Goal: Information Seeking & Learning: Learn about a topic

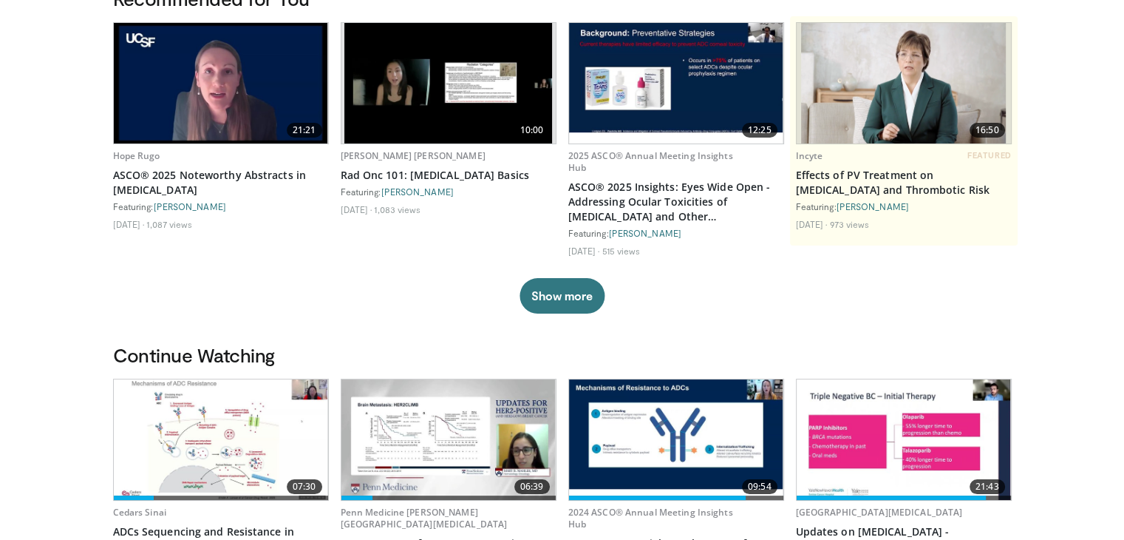
scroll to position [222, 0]
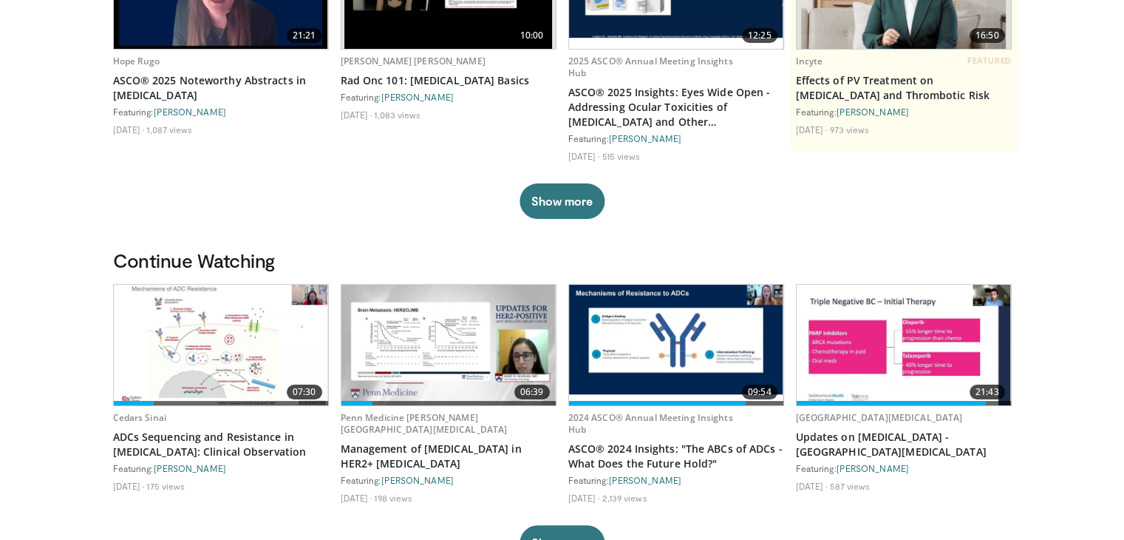
click at [203, 332] on img at bounding box center [221, 345] width 214 height 121
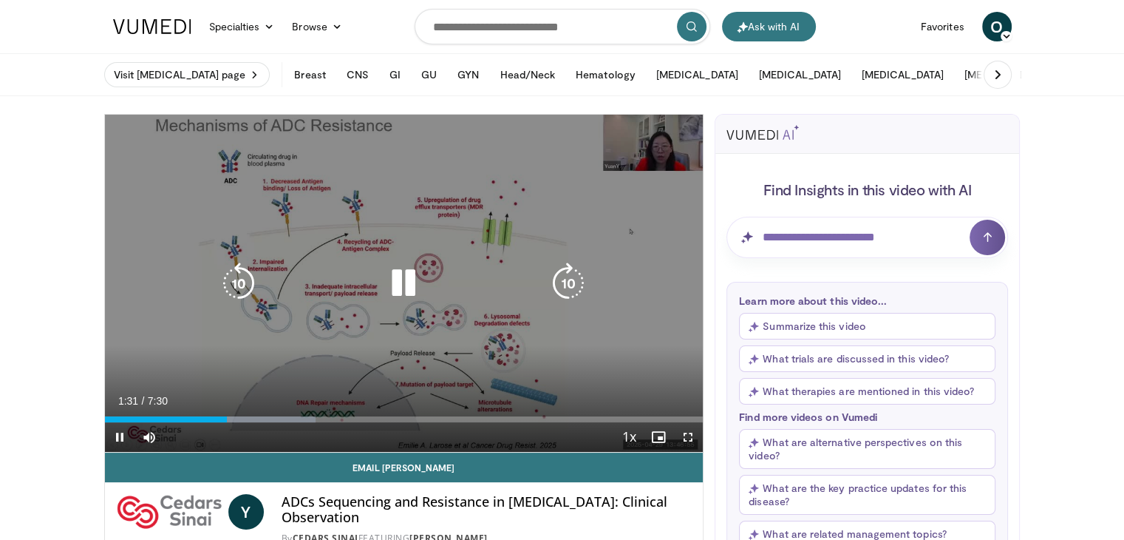
click at [574, 282] on icon "Video Player" at bounding box center [568, 282] width 41 height 41
click at [567, 279] on icon "Video Player" at bounding box center [568, 282] width 41 height 41
click at [243, 280] on icon "Video Player" at bounding box center [238, 282] width 41 height 41
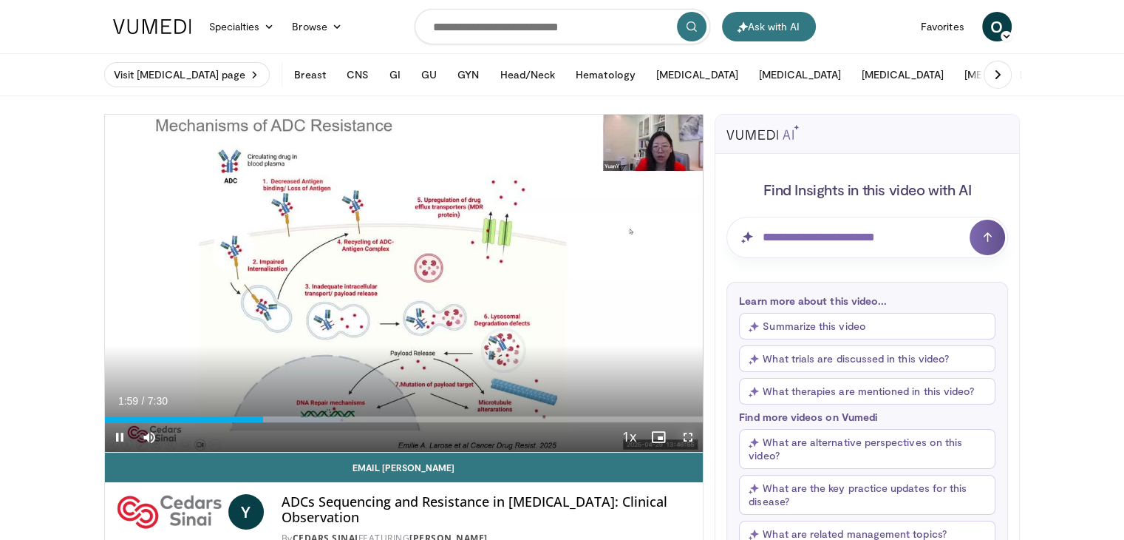
click at [693, 432] on span "Video Player" at bounding box center [688, 437] width 30 height 30
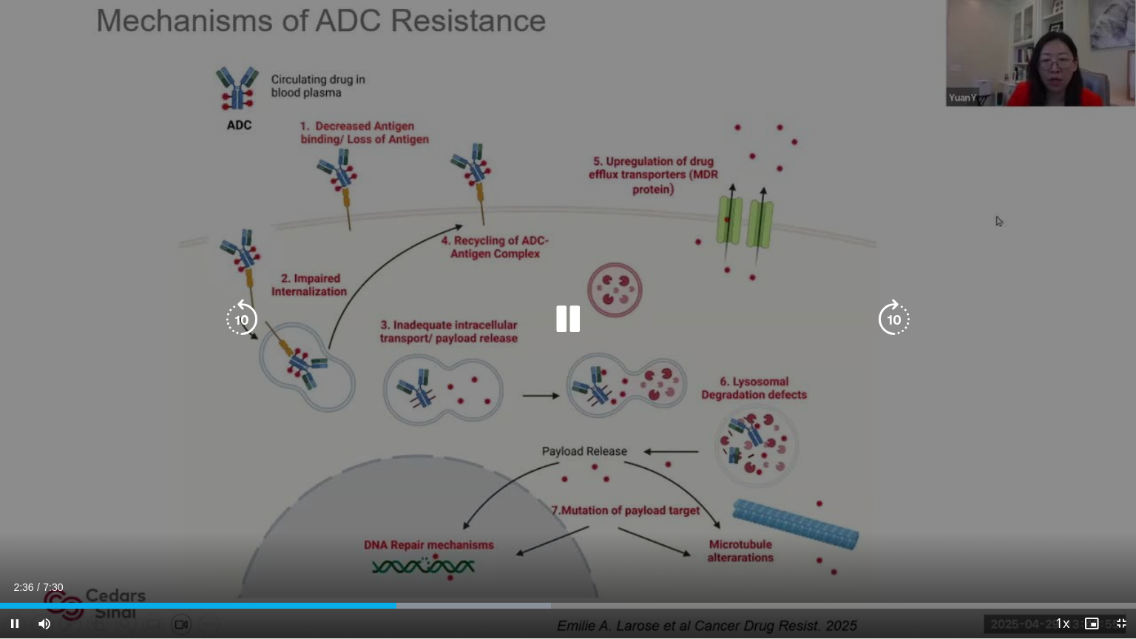
click at [574, 318] on icon "Video Player" at bounding box center [567, 319] width 41 height 41
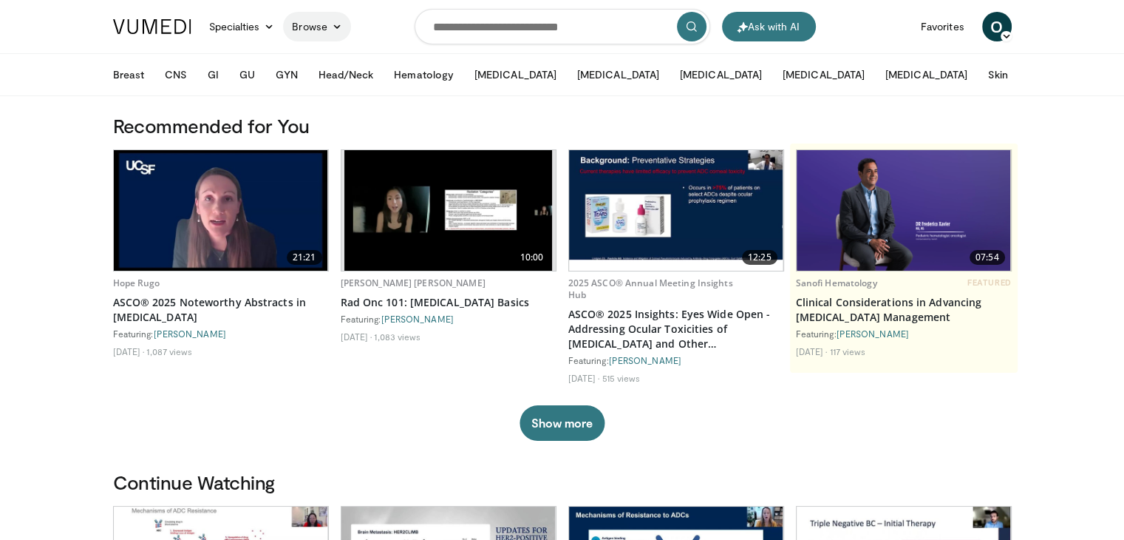
click at [346, 24] on link "Browse" at bounding box center [317, 27] width 68 height 30
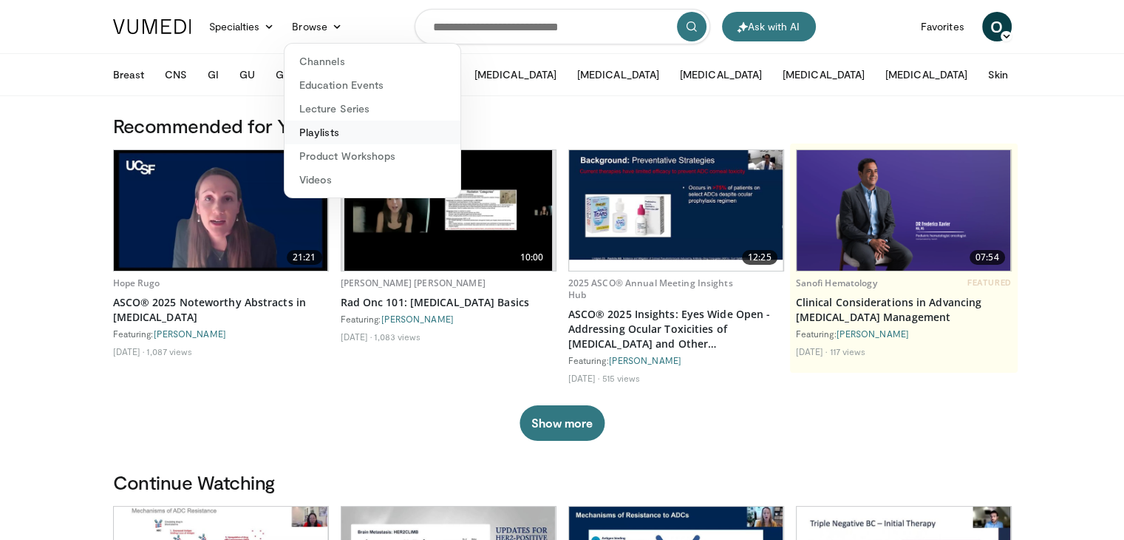
click at [322, 135] on link "Playlists" at bounding box center [373, 133] width 176 height 24
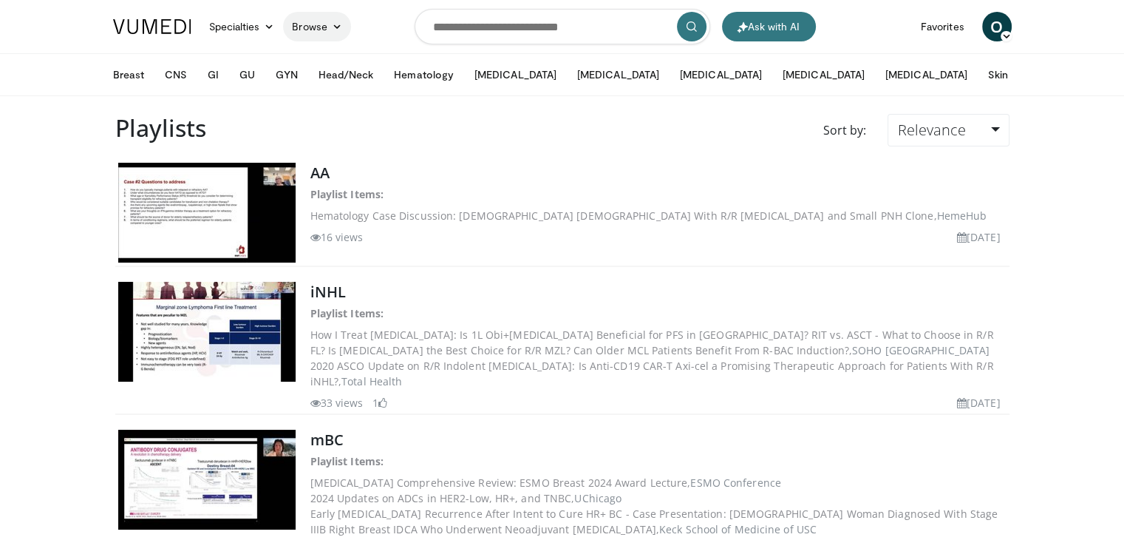
click at [320, 30] on link "Browse" at bounding box center [317, 27] width 68 height 30
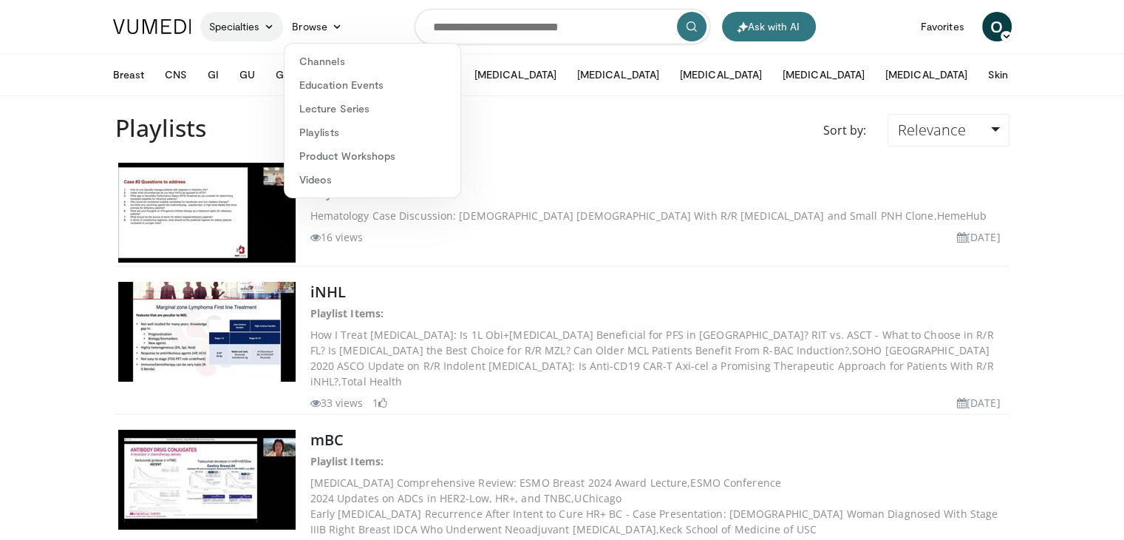
click at [269, 27] on icon at bounding box center [269, 26] width 10 height 10
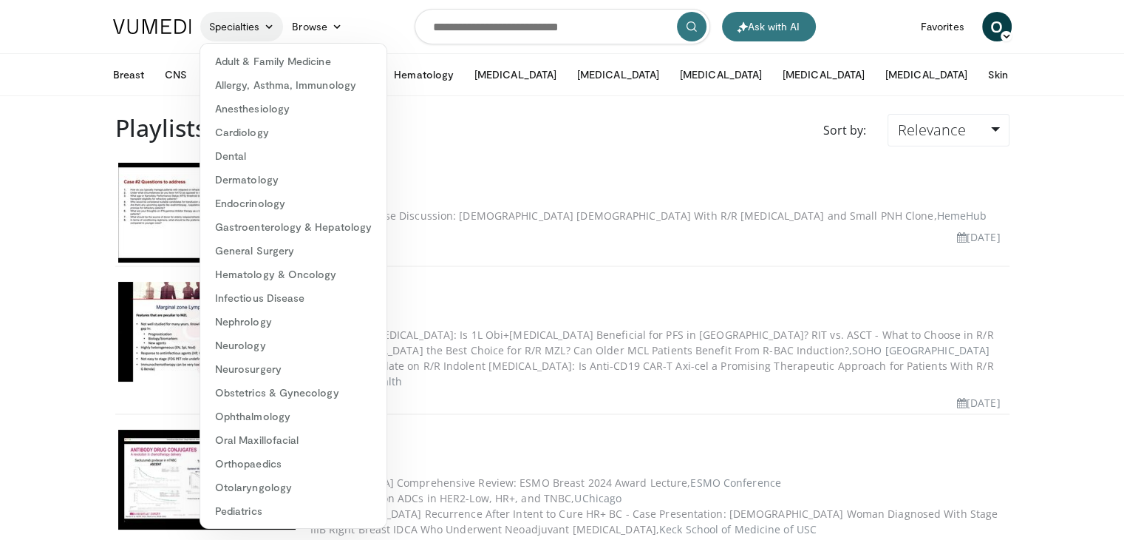
click at [269, 27] on icon at bounding box center [269, 26] width 10 height 10
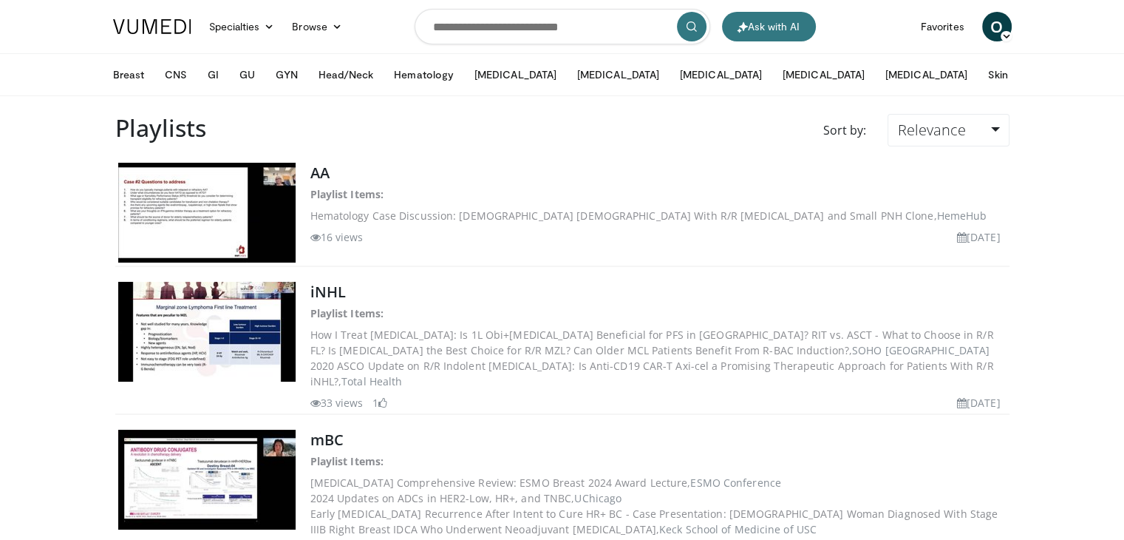
click at [1007, 31] on icon at bounding box center [1006, 36] width 10 height 10
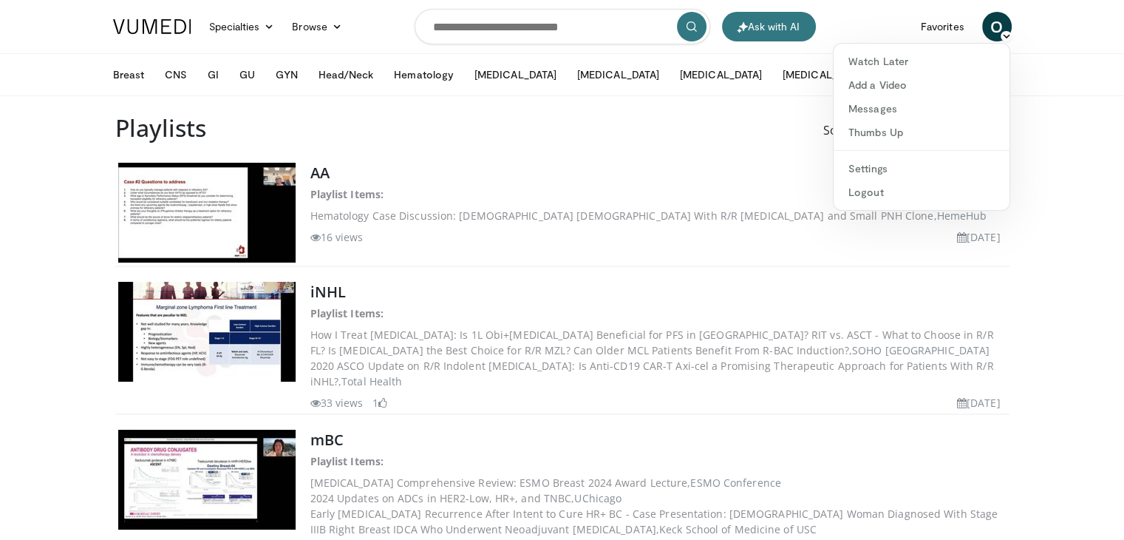
click at [139, 33] on img at bounding box center [152, 26] width 78 height 15
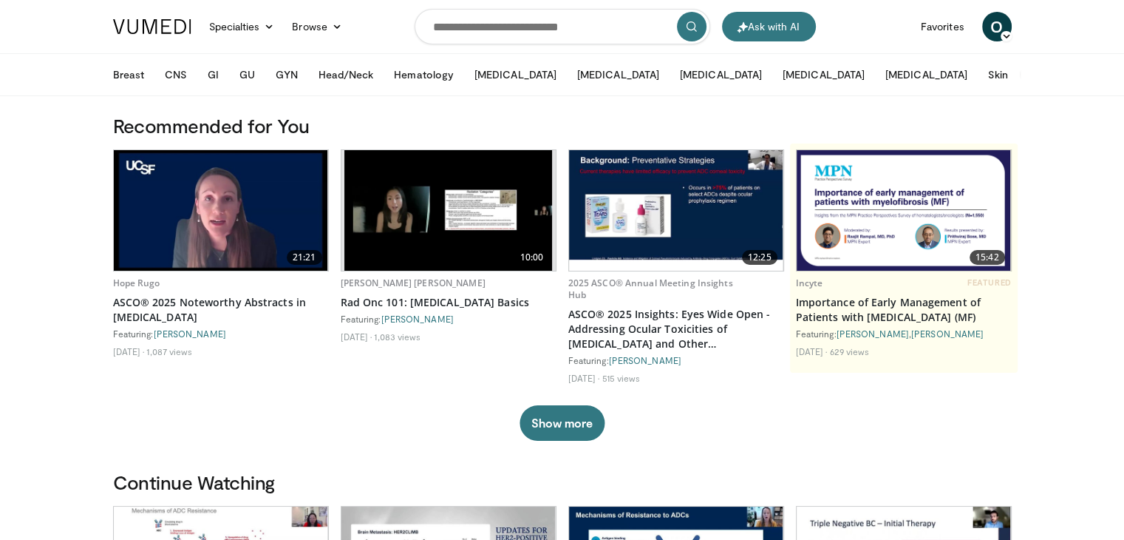
click at [1020, 72] on button "More" at bounding box center [1049, 75] width 58 height 30
click at [268, 30] on icon at bounding box center [269, 26] width 10 height 10
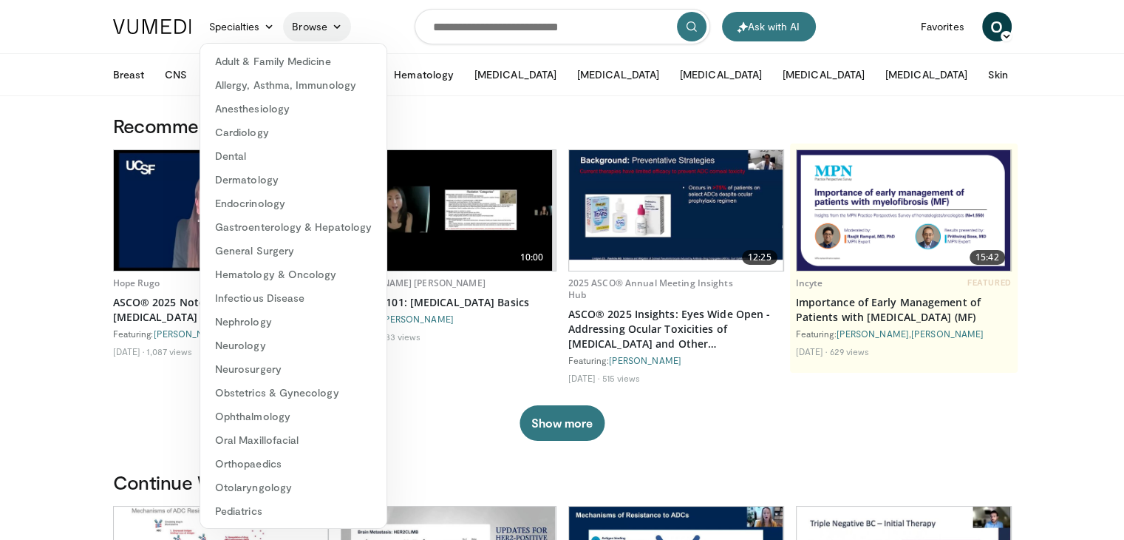
click at [337, 26] on icon at bounding box center [337, 26] width 10 height 10
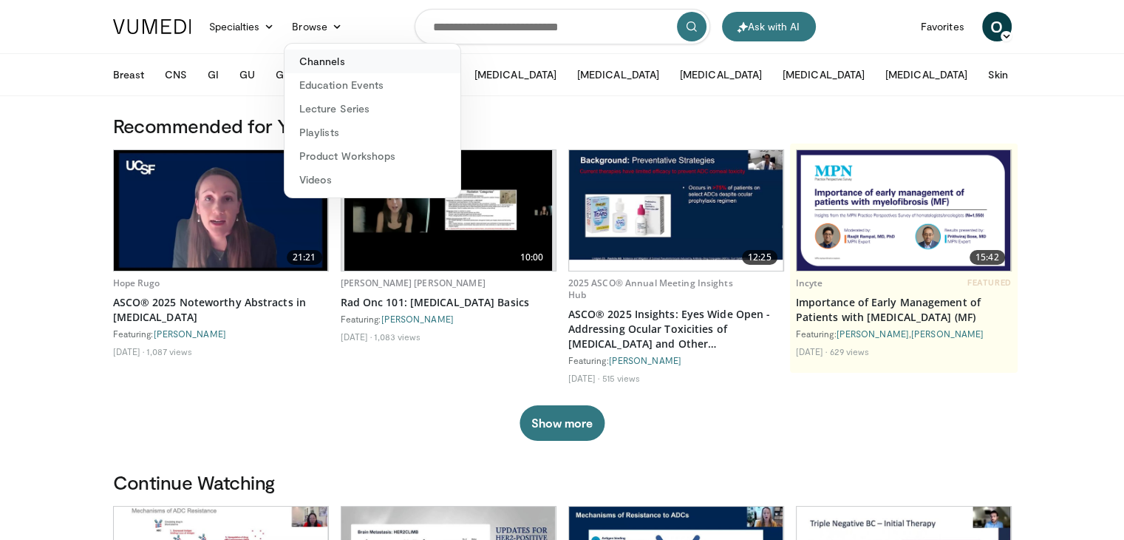
click at [336, 53] on link "Channels" at bounding box center [373, 62] width 176 height 24
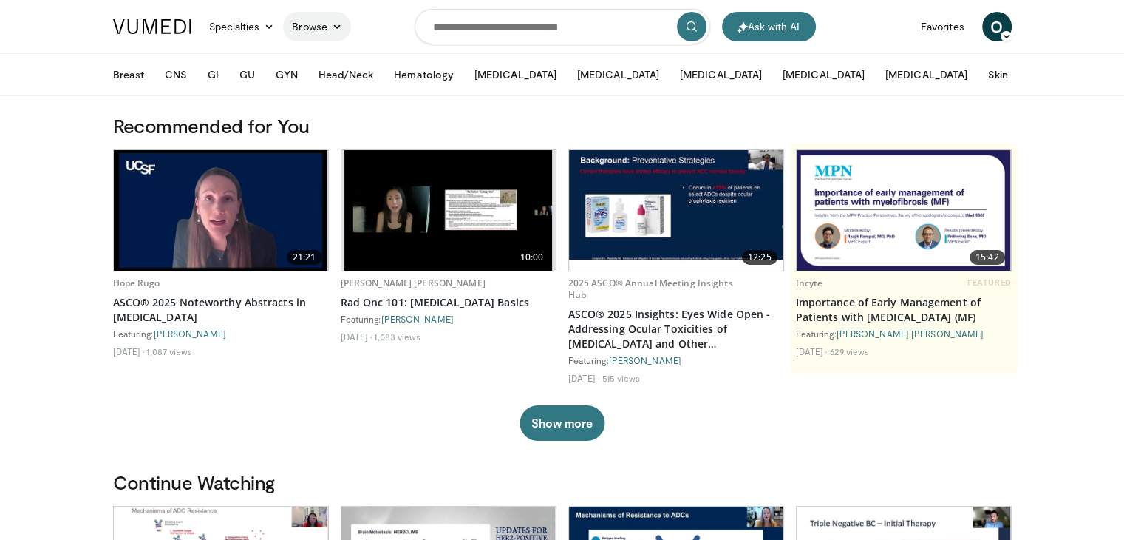
click at [339, 27] on icon at bounding box center [337, 26] width 10 height 10
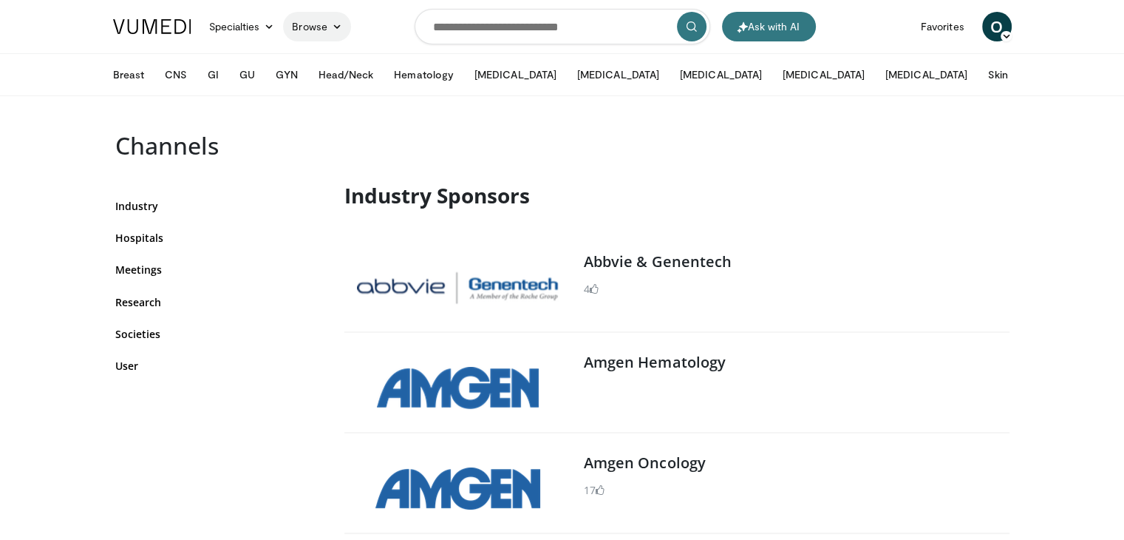
click at [333, 27] on icon at bounding box center [337, 26] width 10 height 10
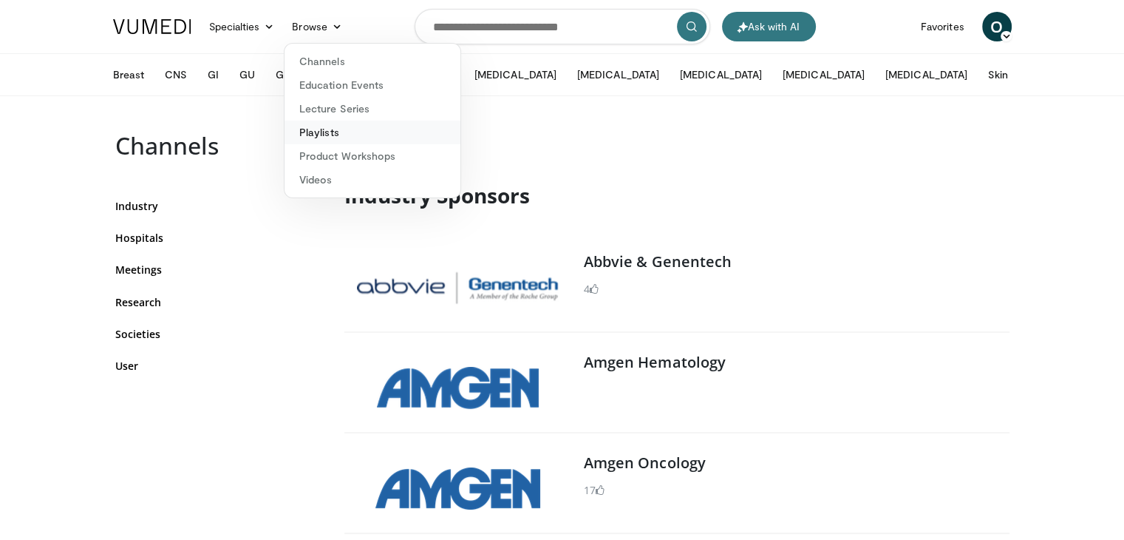
click at [330, 127] on link "Playlists" at bounding box center [373, 133] width 176 height 24
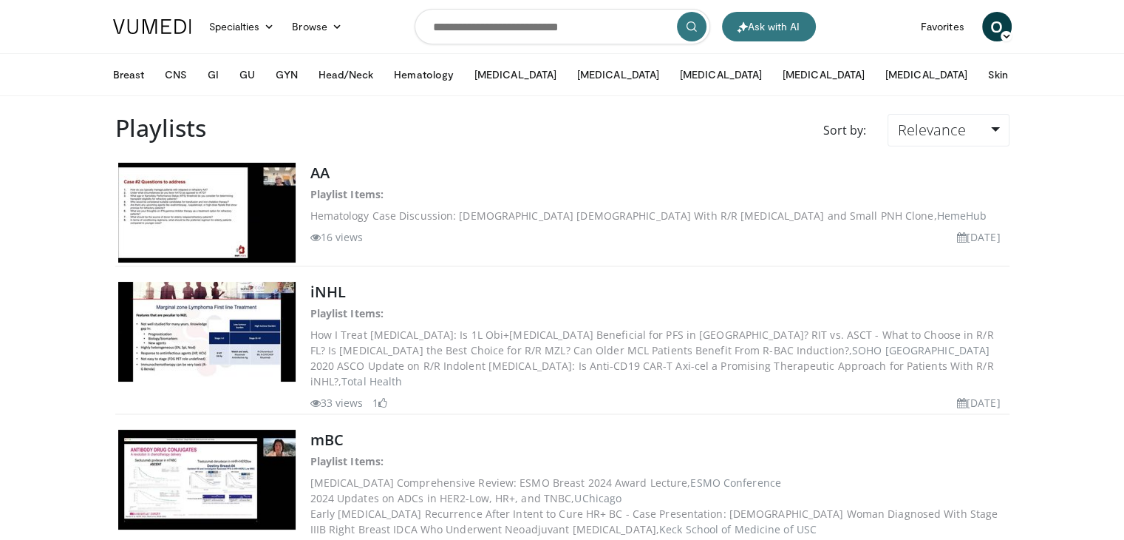
click at [1008, 39] on icon at bounding box center [1006, 36] width 10 height 10
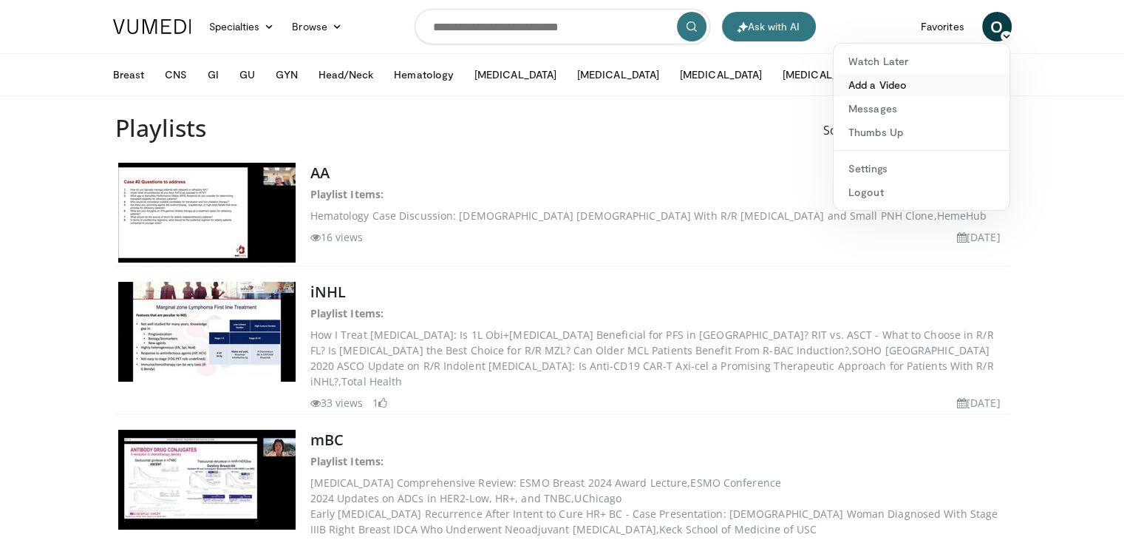
click at [905, 86] on link "Add a Video" at bounding box center [922, 85] width 176 height 24
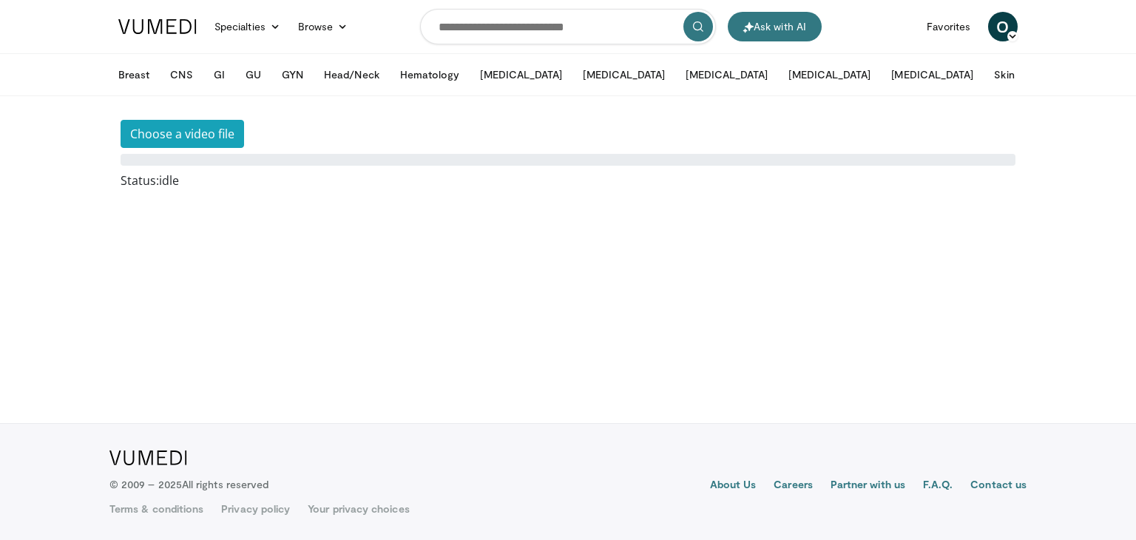
click at [994, 30] on span "O" at bounding box center [1003, 27] width 30 height 30
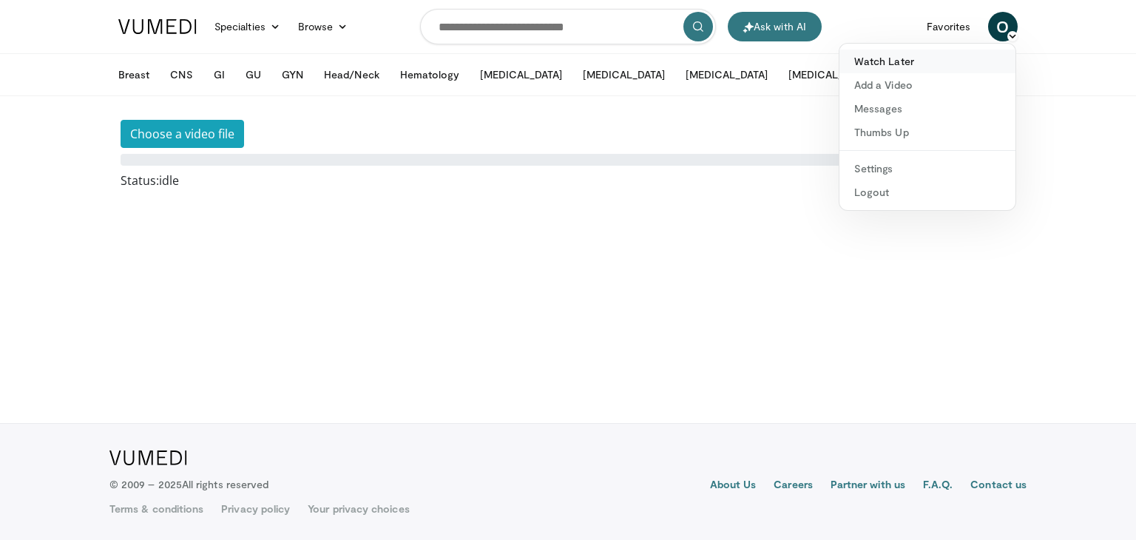
click at [959, 67] on link "Watch Later" at bounding box center [927, 62] width 176 height 24
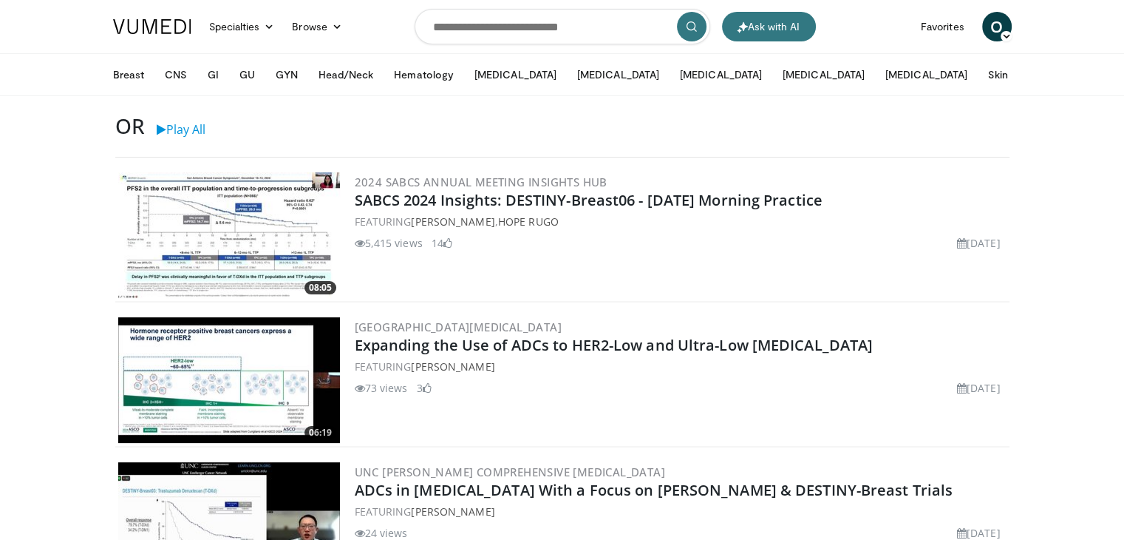
click at [991, 22] on span "O" at bounding box center [998, 27] width 30 height 30
click at [879, 140] on link "Thumbs Up" at bounding box center [922, 133] width 176 height 24
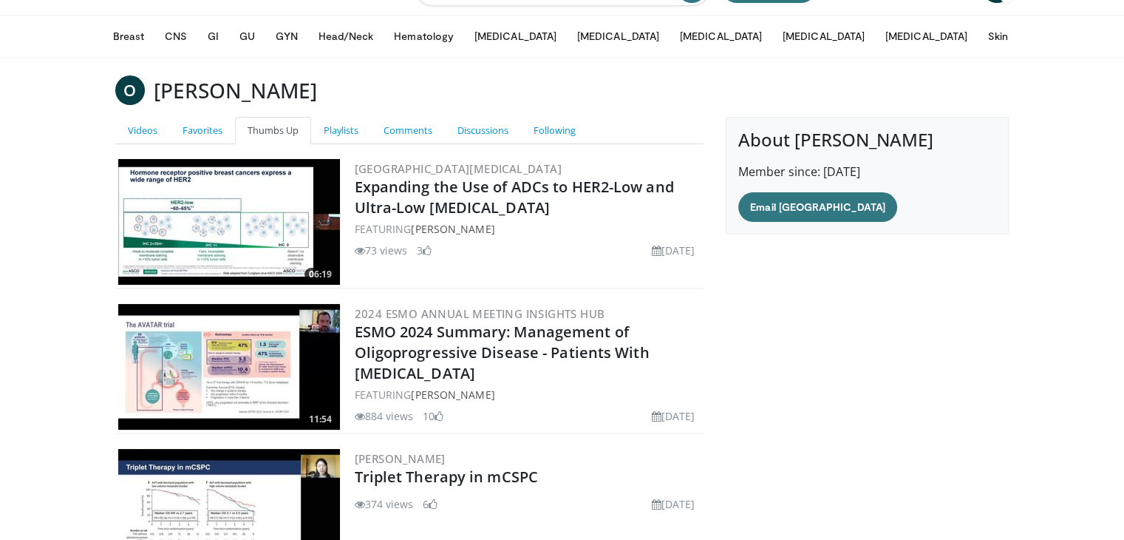
scroll to position [38, 0]
click at [319, 133] on link "Playlists" at bounding box center [341, 130] width 60 height 27
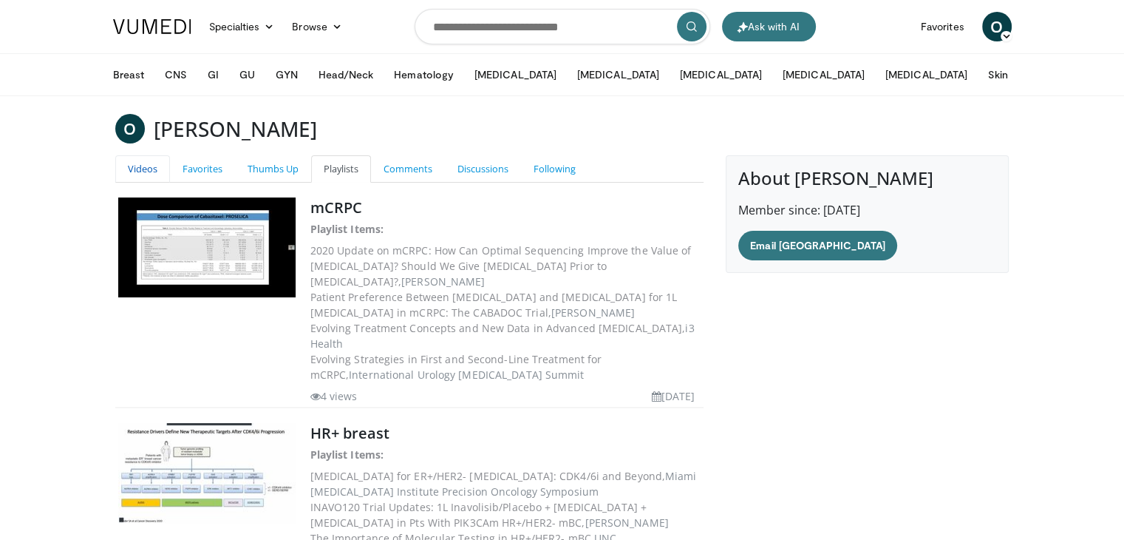
click at [151, 169] on link "Videos" at bounding box center [142, 168] width 55 height 27
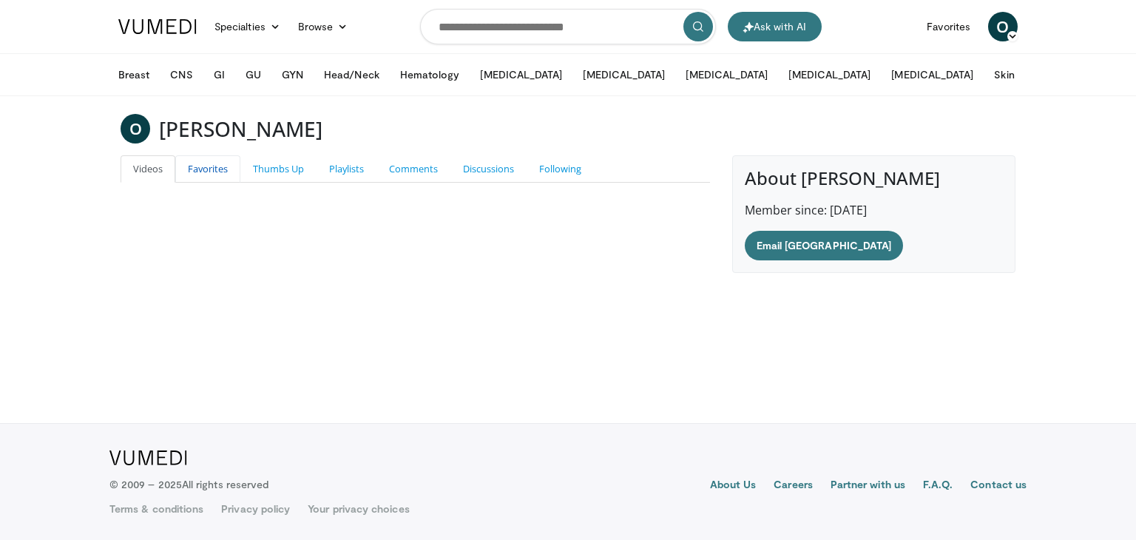
click at [204, 172] on link "Favorites" at bounding box center [207, 168] width 65 height 27
click at [287, 174] on link "Thumbs Up" at bounding box center [278, 168] width 76 height 27
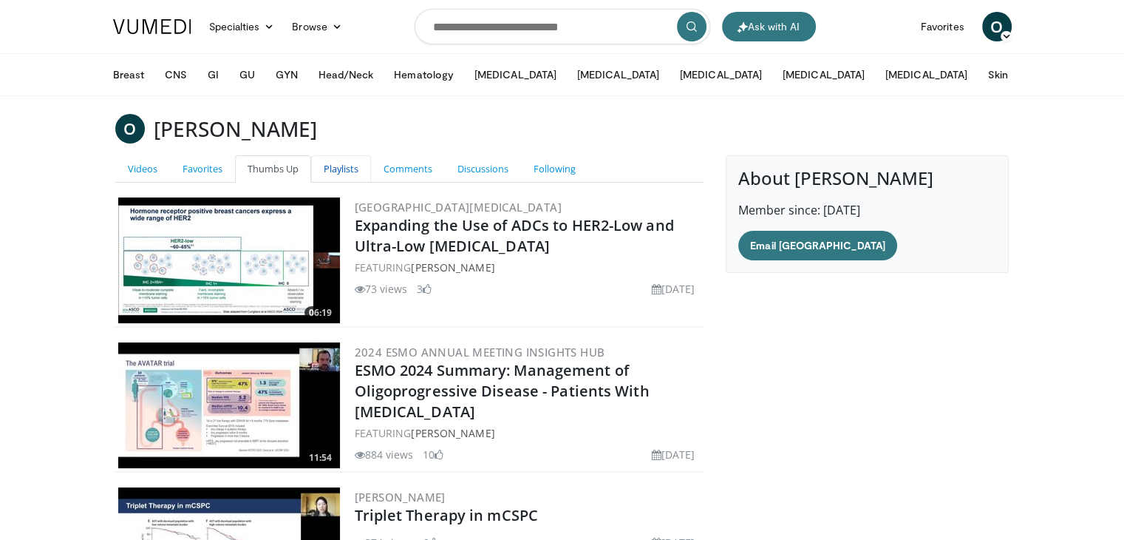
click at [352, 172] on link "Playlists" at bounding box center [341, 168] width 60 height 27
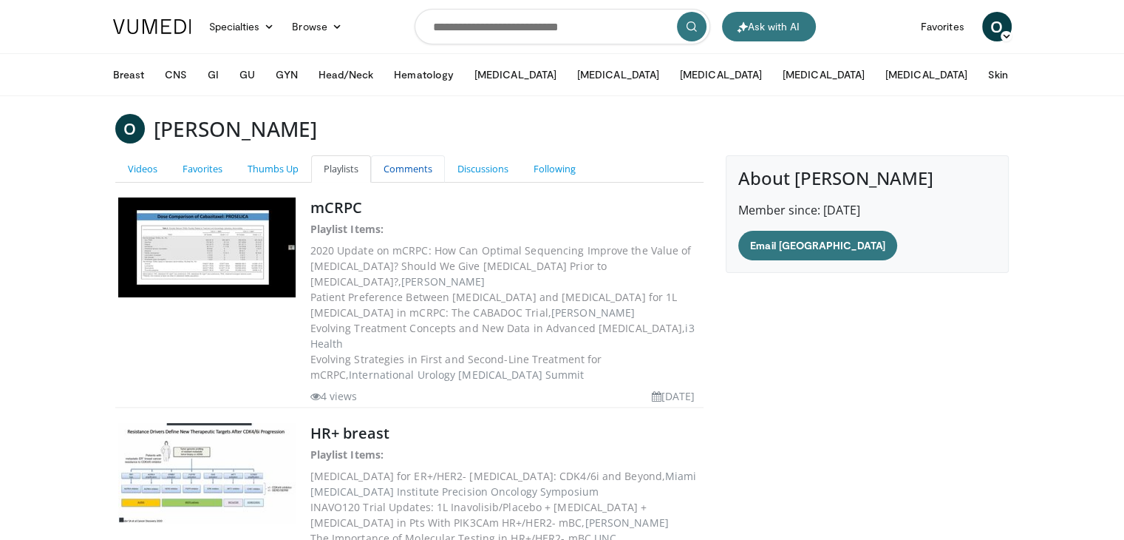
click at [393, 166] on link "Comments" at bounding box center [408, 168] width 74 height 27
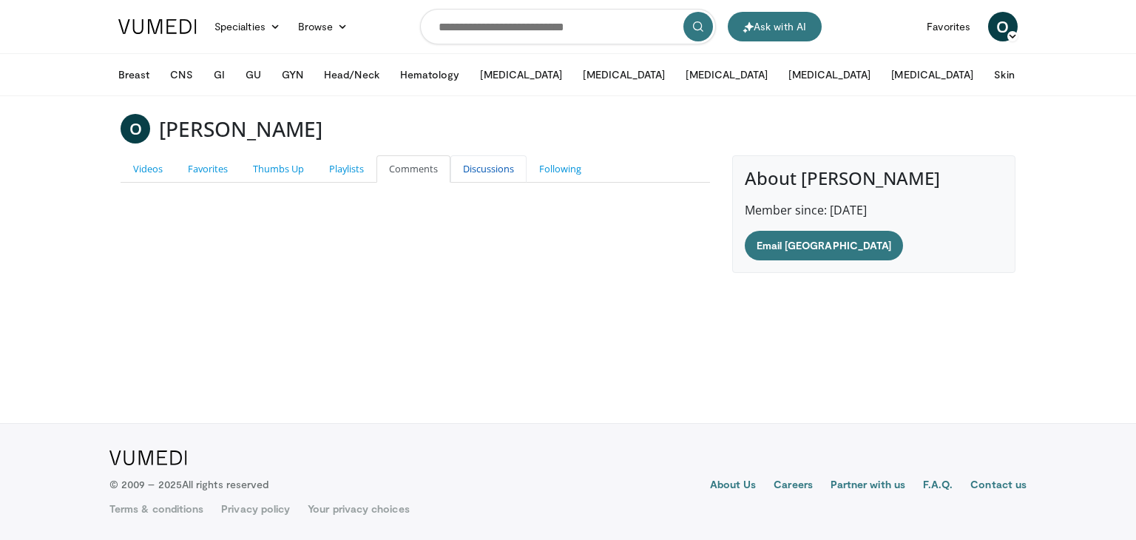
click at [468, 169] on link "Discussions" at bounding box center [488, 168] width 76 height 27
click at [544, 169] on link "Following" at bounding box center [559, 168] width 67 height 27
click at [188, 29] on img at bounding box center [157, 26] width 78 height 15
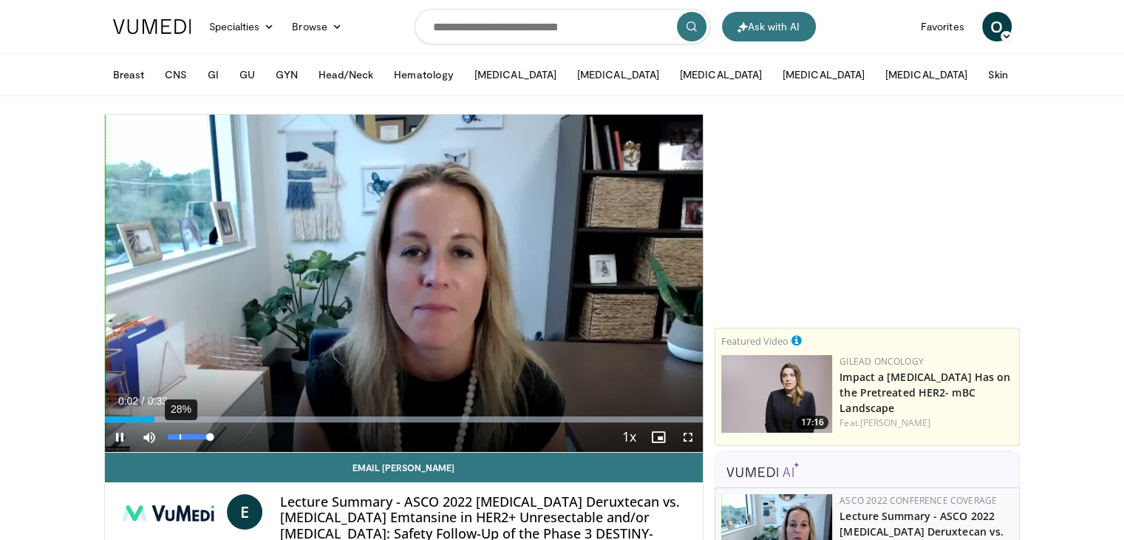
click at [179, 432] on div "28%" at bounding box center [189, 437] width 52 height 30
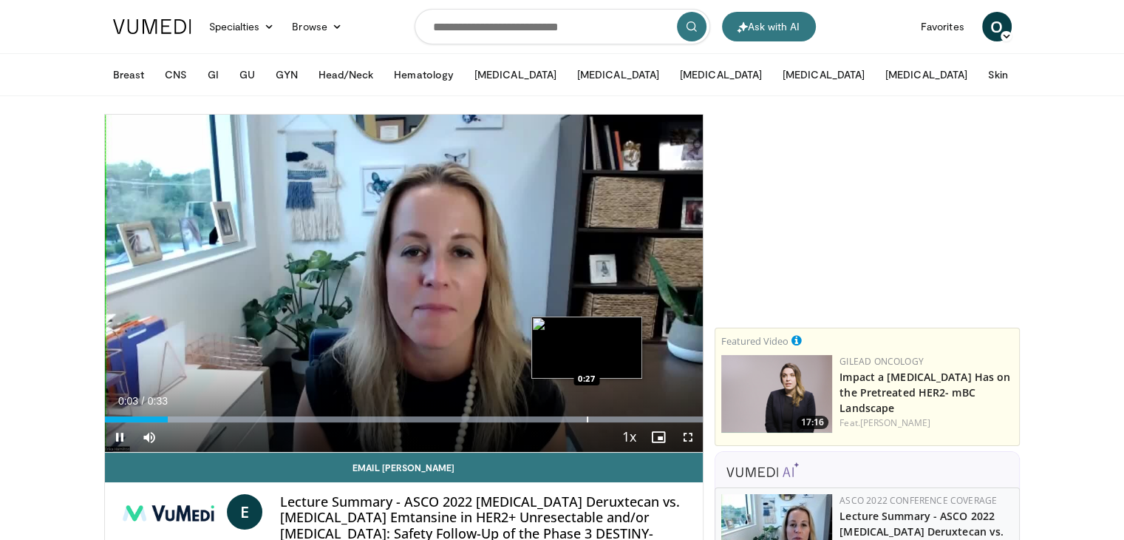
click at [588, 418] on div "Progress Bar" at bounding box center [587, 419] width 1 height 6
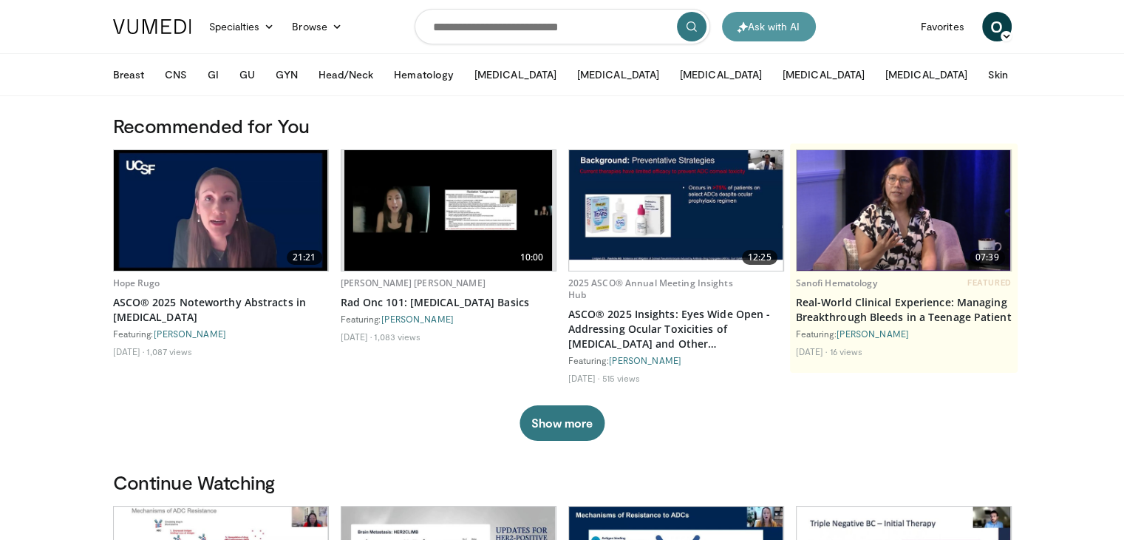
click at [756, 26] on button "Ask with AI" at bounding box center [769, 27] width 94 height 30
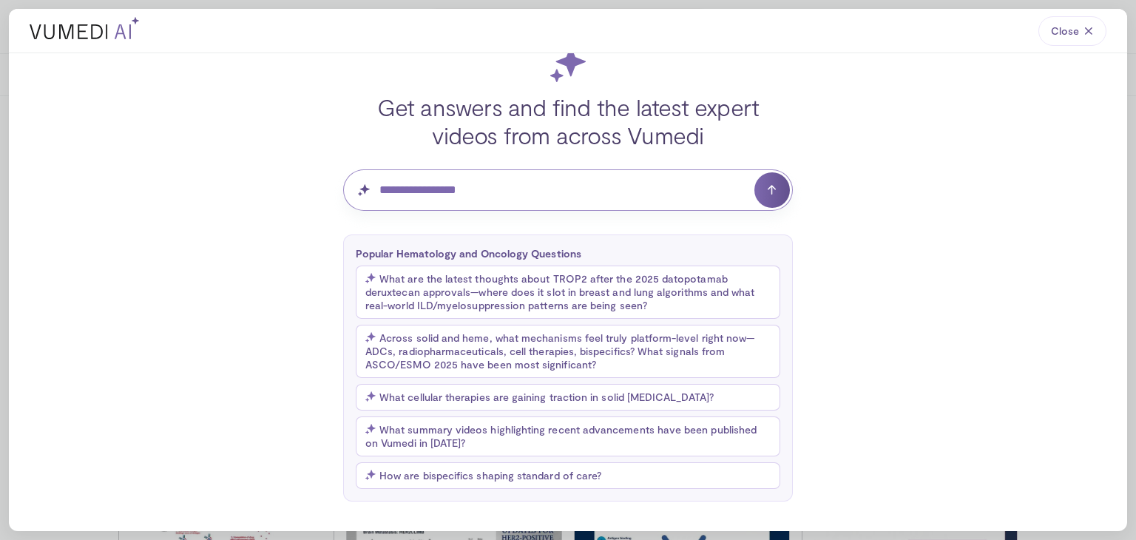
click at [512, 189] on input "Question for AI" at bounding box center [567, 189] width 449 height 41
click at [753, 190] on input "**********" at bounding box center [567, 189] width 449 height 41
type input "**********"
click at [764, 189] on button "submit" at bounding box center [771, 189] width 35 height 35
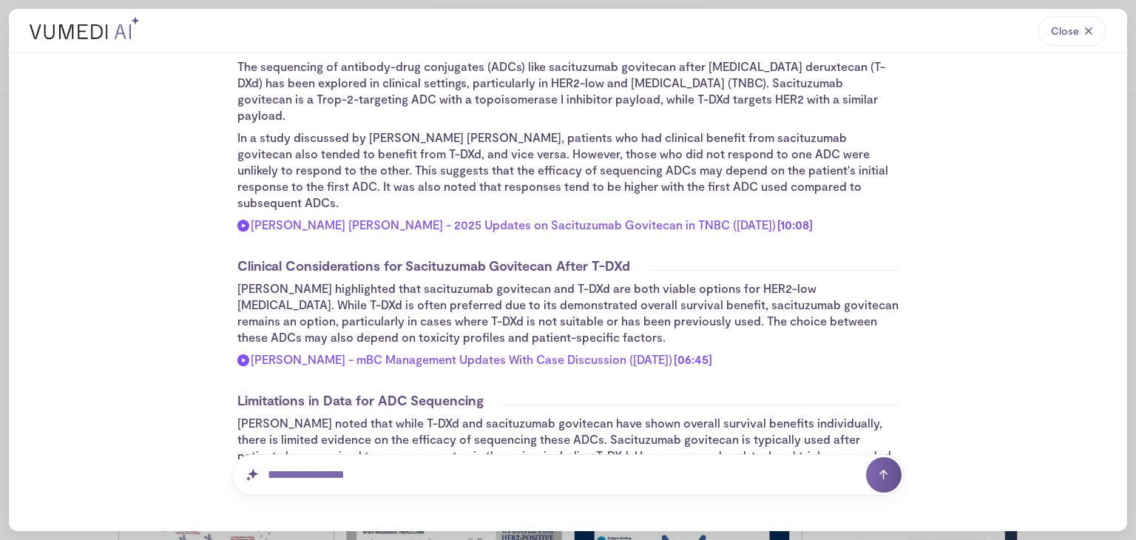
scroll to position [148, 0]
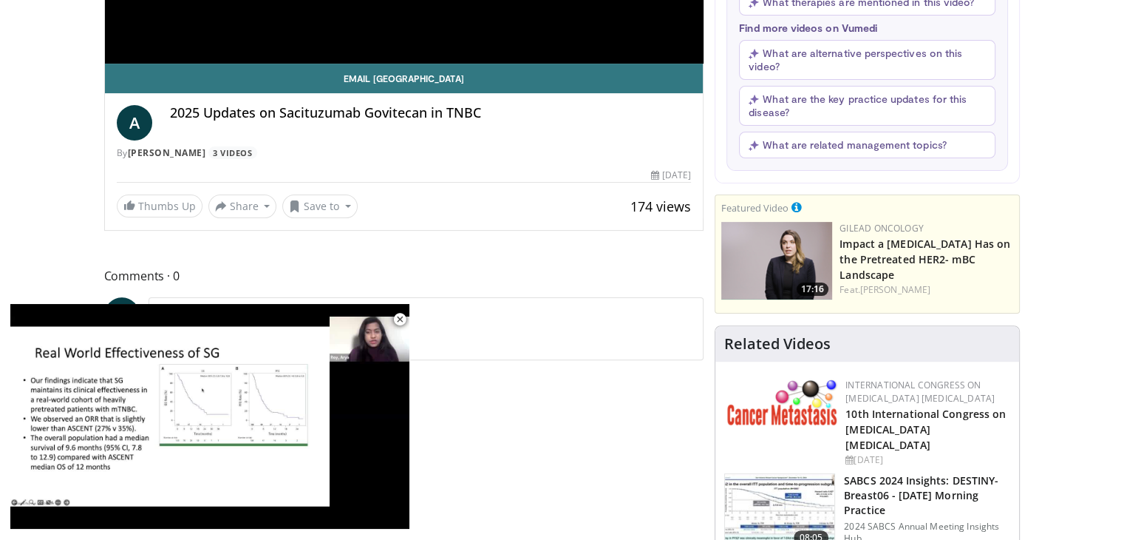
scroll to position [517, 0]
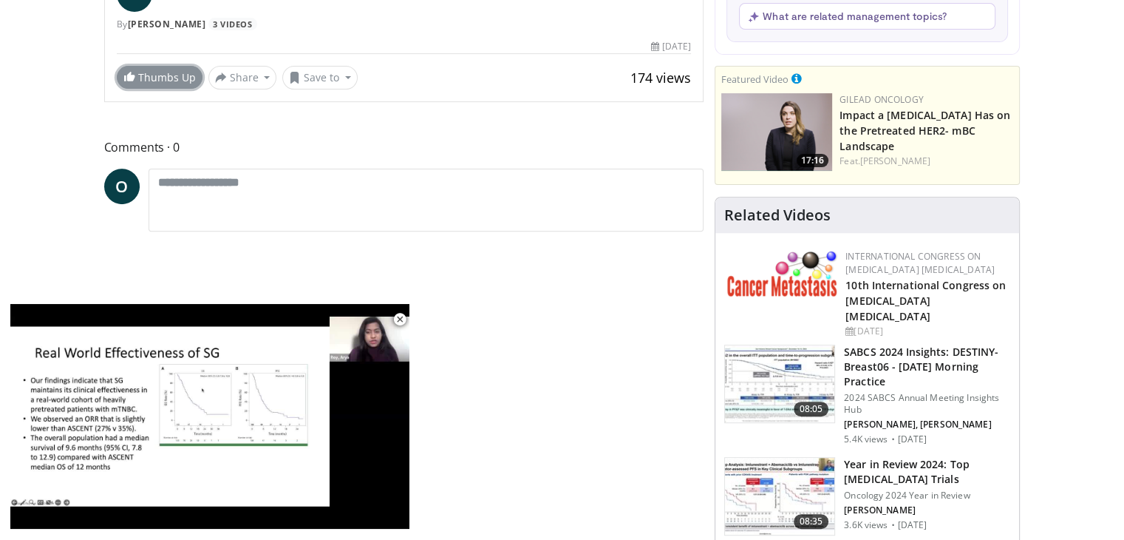
click at [169, 82] on link "Thumbs Up" at bounding box center [160, 77] width 86 height 23
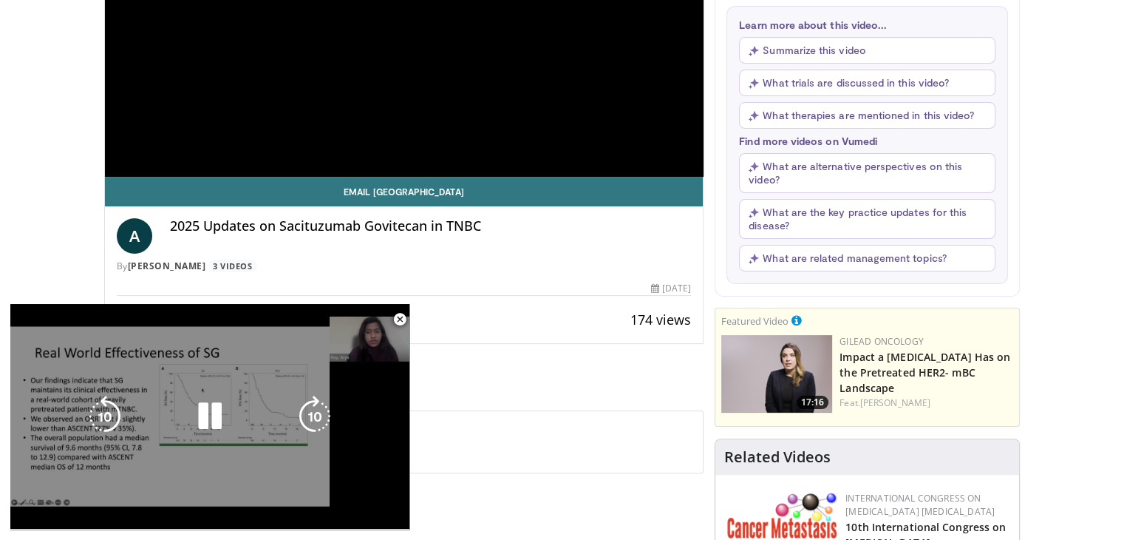
scroll to position [74, 0]
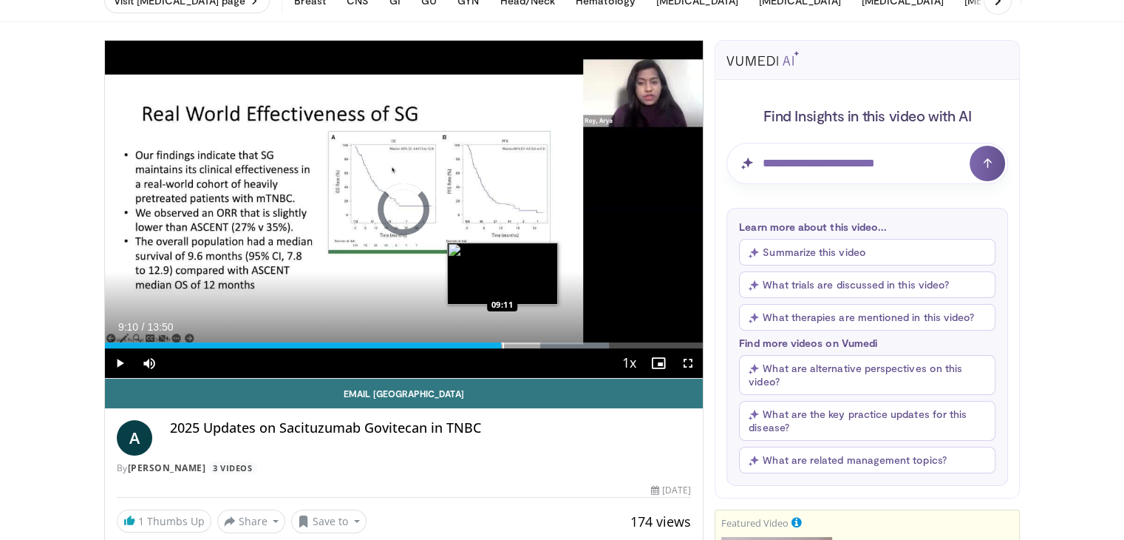
click at [501, 339] on div "Loaded : 84.27% 09:10 09:11" at bounding box center [404, 341] width 599 height 14
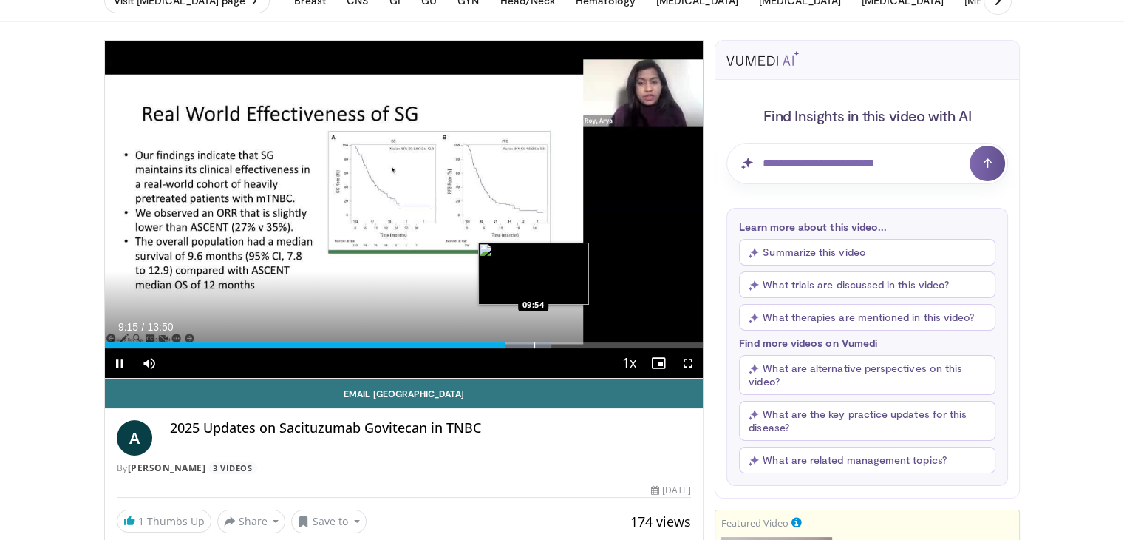
click at [532, 339] on div "Loaded : 74.64% 09:15 09:54" at bounding box center [404, 341] width 599 height 14
click at [546, 345] on div "Progress Bar" at bounding box center [546, 345] width 1 height 6
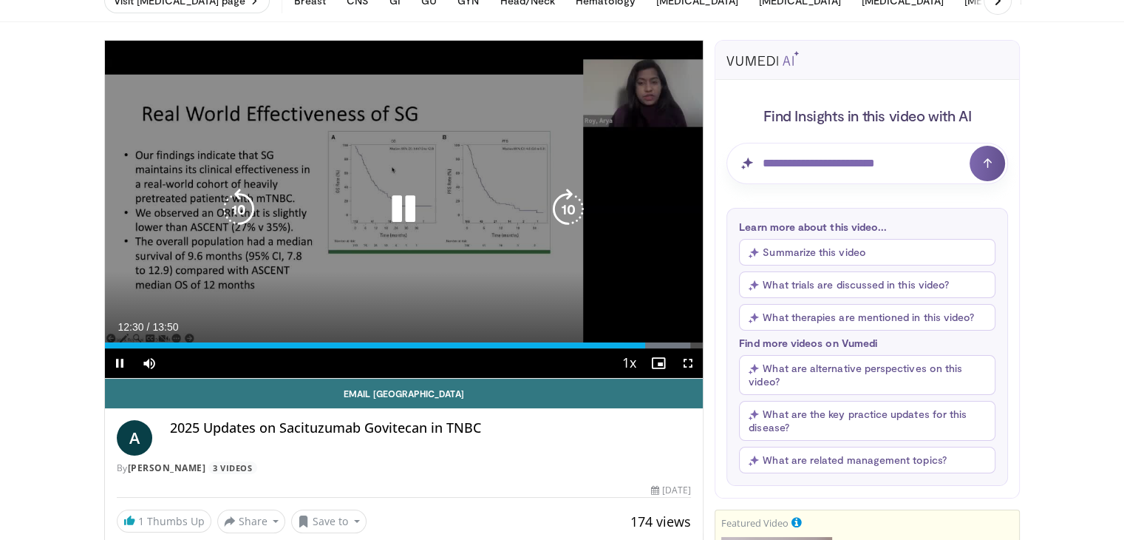
click at [405, 208] on icon "Video Player" at bounding box center [403, 209] width 41 height 41
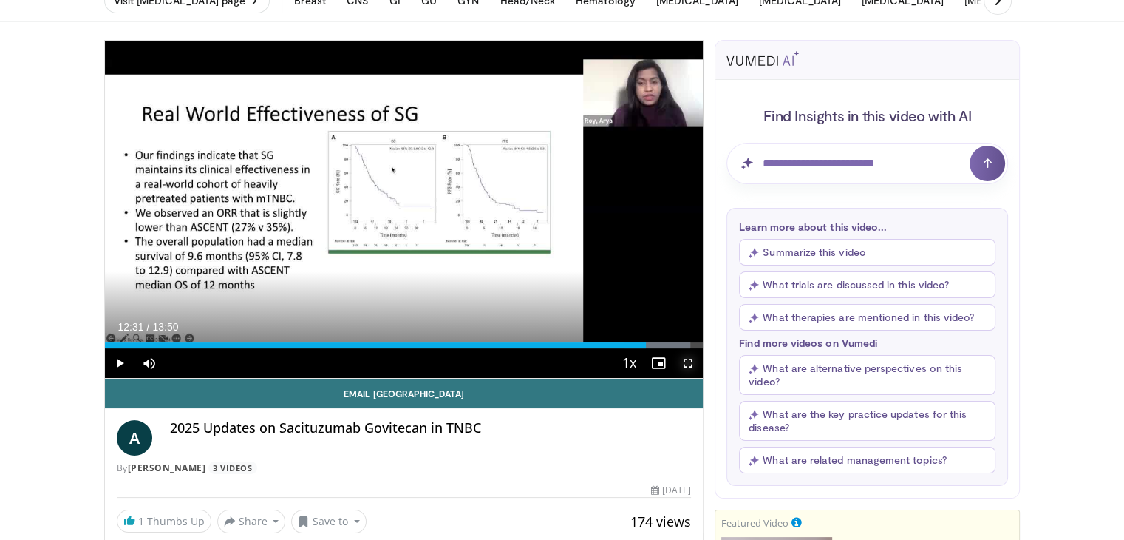
click at [691, 357] on span "Video Player" at bounding box center [688, 363] width 30 height 30
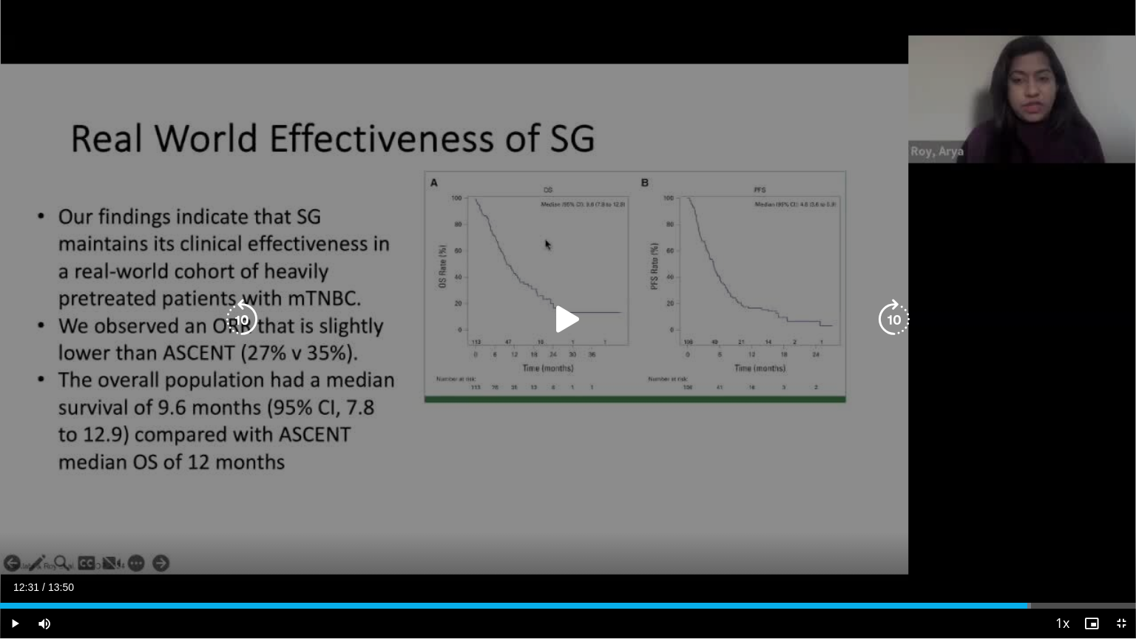
click at [236, 310] on icon "Video Player" at bounding box center [241, 319] width 41 height 41
click at [571, 325] on icon "Video Player" at bounding box center [567, 319] width 41 height 41
click at [565, 322] on icon "Video Player" at bounding box center [567, 319] width 41 height 41
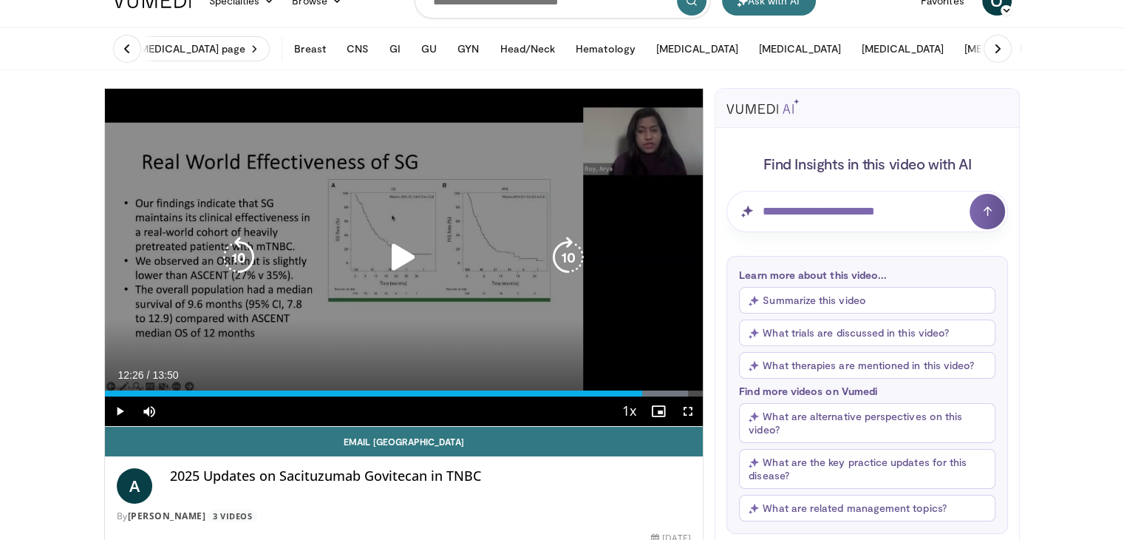
scroll to position [0, 0]
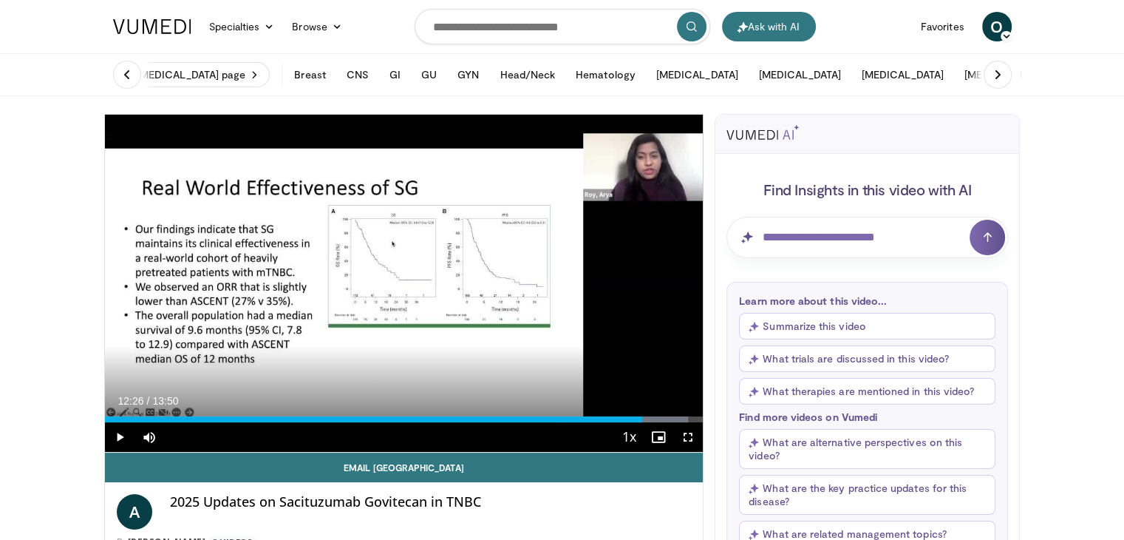
click at [686, 28] on icon "submit" at bounding box center [692, 27] width 12 height 12
click at [130, 33] on img at bounding box center [152, 26] width 78 height 15
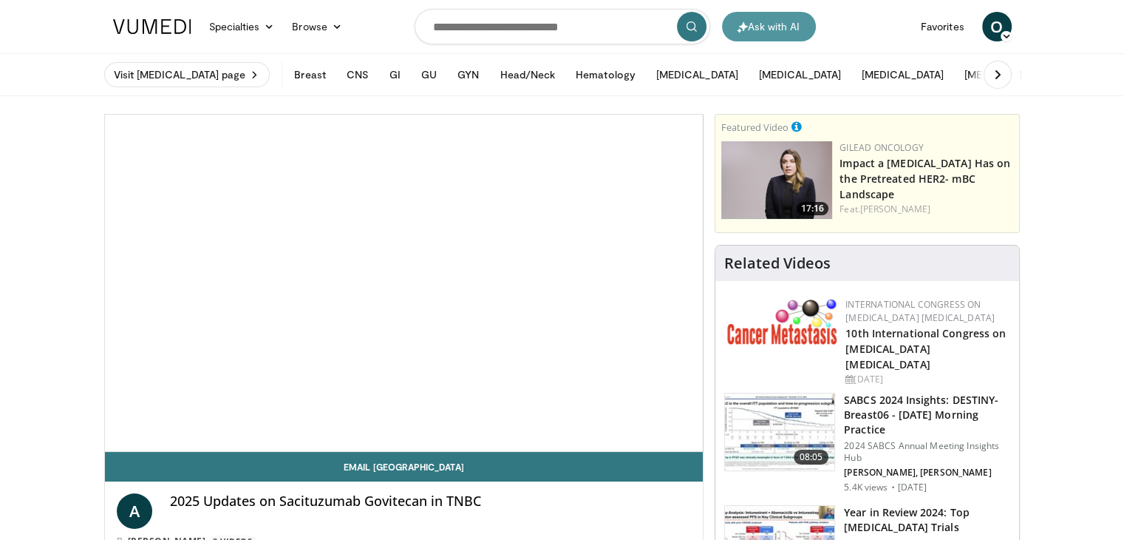
click at [750, 24] on button "Ask with AI" at bounding box center [769, 27] width 94 height 30
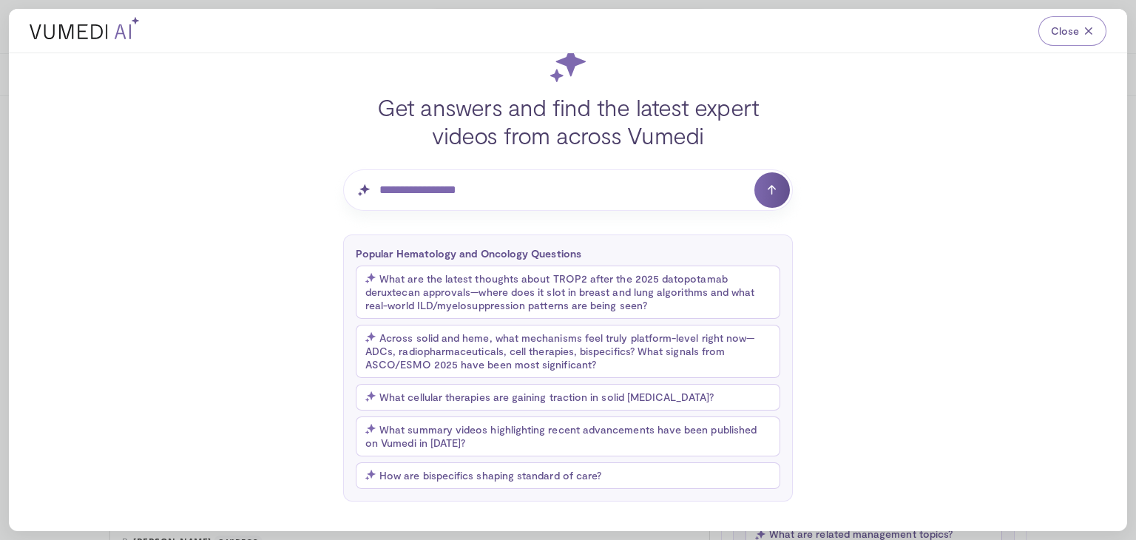
click at [1062, 31] on span "Close" at bounding box center [1065, 31] width 28 height 15
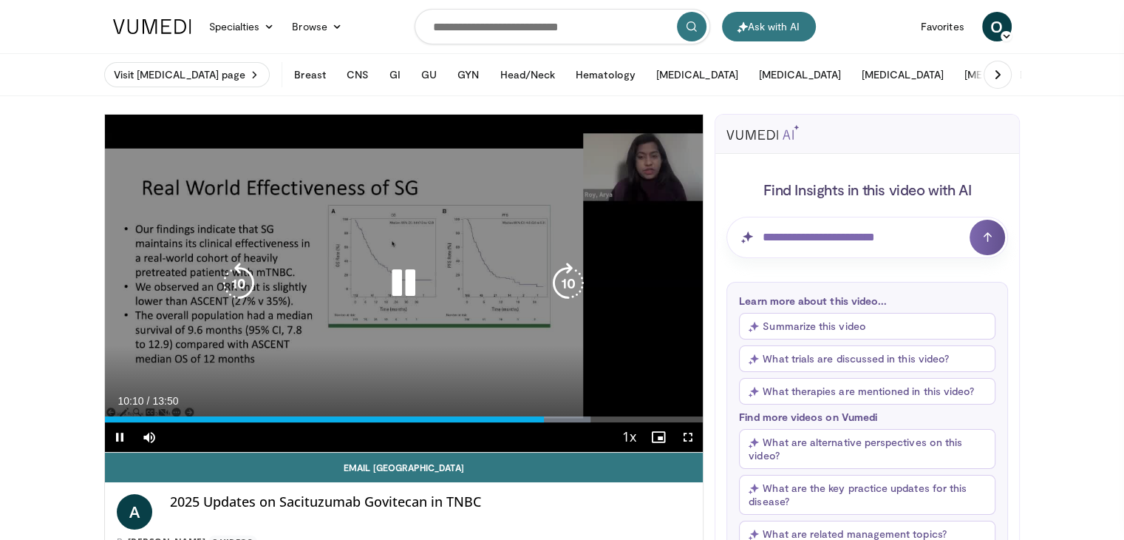
click at [380, 274] on div "Video Player" at bounding box center [403, 283] width 359 height 30
click at [413, 271] on icon "Video Player" at bounding box center [403, 282] width 41 height 41
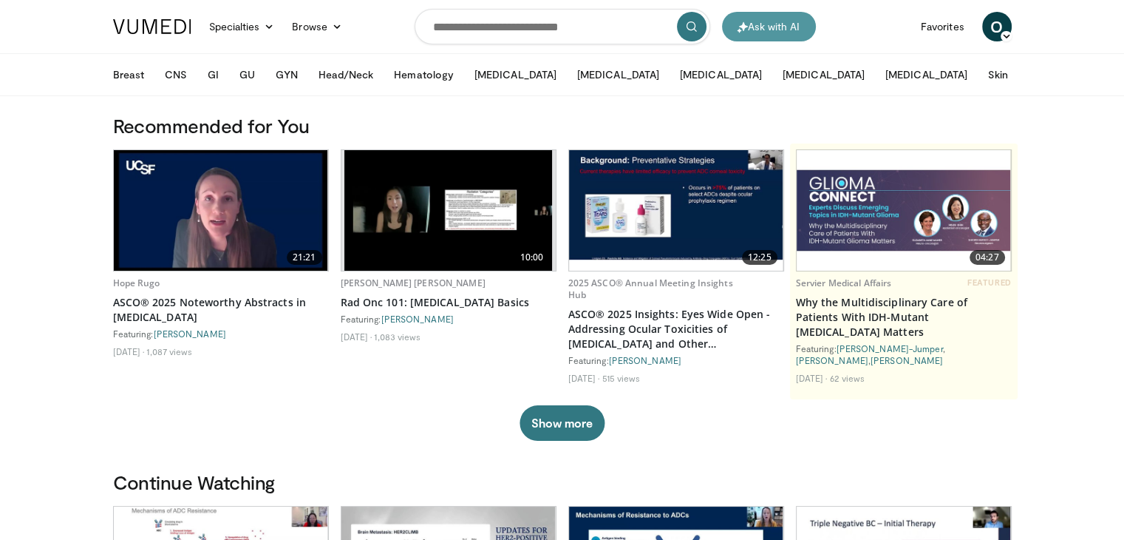
click at [792, 27] on button "Ask with AI" at bounding box center [769, 27] width 94 height 30
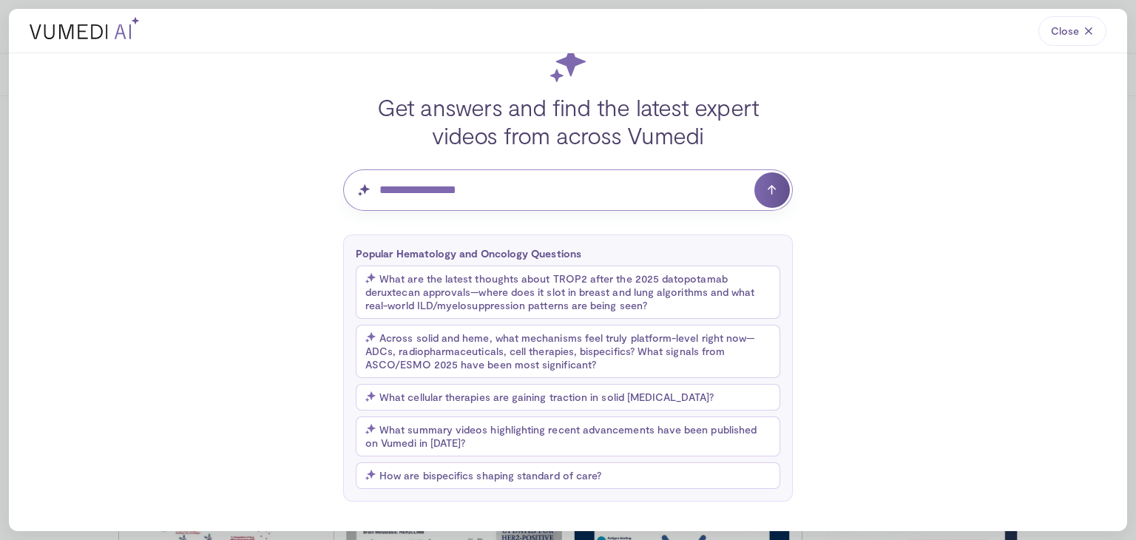
click at [443, 189] on input "Question for AI" at bounding box center [567, 189] width 449 height 41
type input "**********"
click button "submit" at bounding box center [771, 189] width 35 height 35
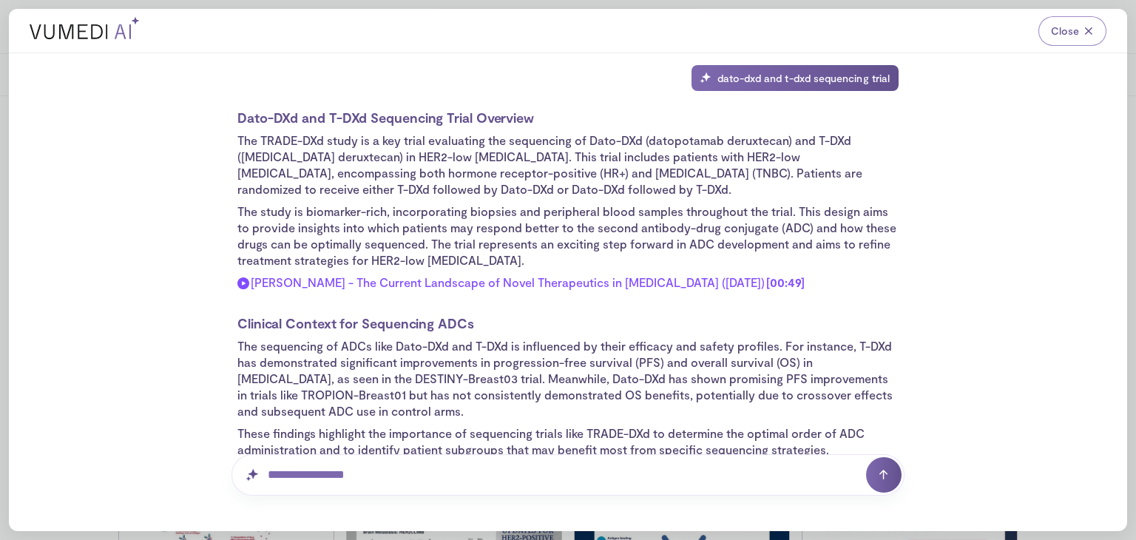
click at [1082, 34] on button "Close" at bounding box center [1072, 31] width 68 height 30
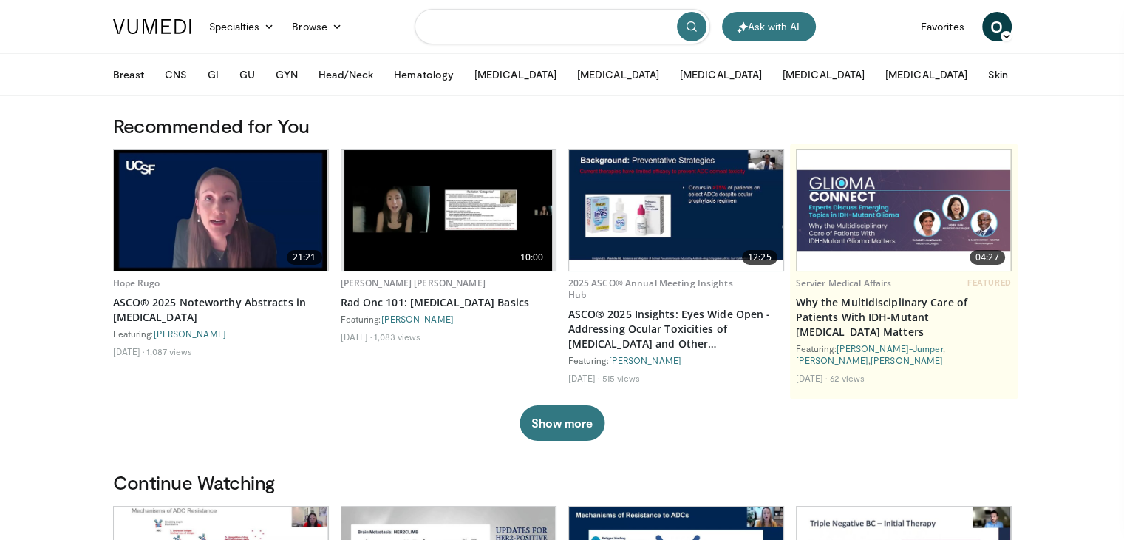
click at [555, 33] on input "Search topics, interventions" at bounding box center [563, 26] width 296 height 35
type input "********"
click at [776, 33] on button "Ask with AI" at bounding box center [769, 27] width 94 height 30
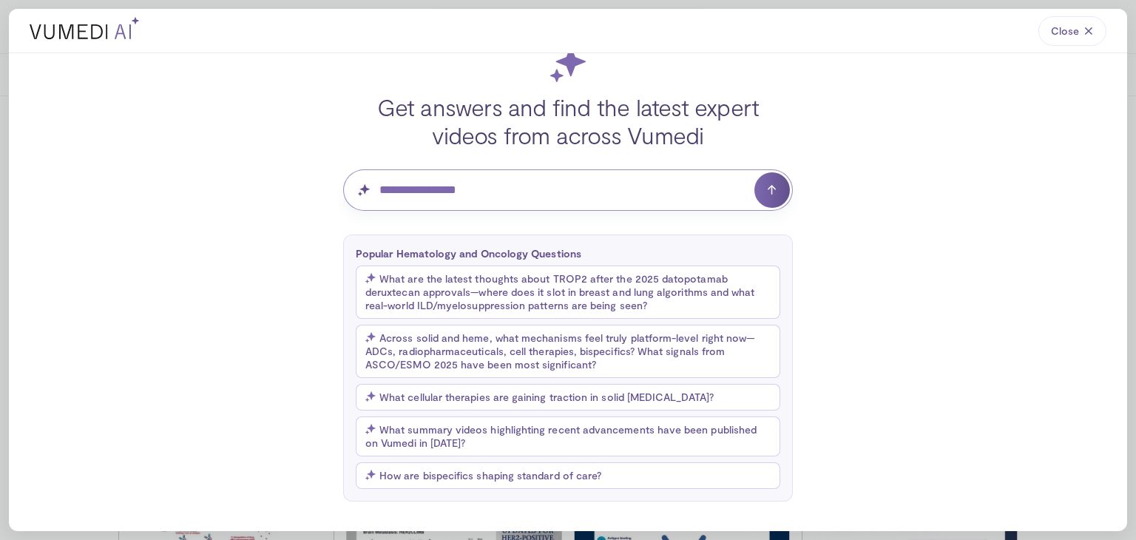
click at [473, 180] on input "Question for AI" at bounding box center [567, 189] width 449 height 41
type input "**********"
click button "submit" at bounding box center [771, 189] width 35 height 35
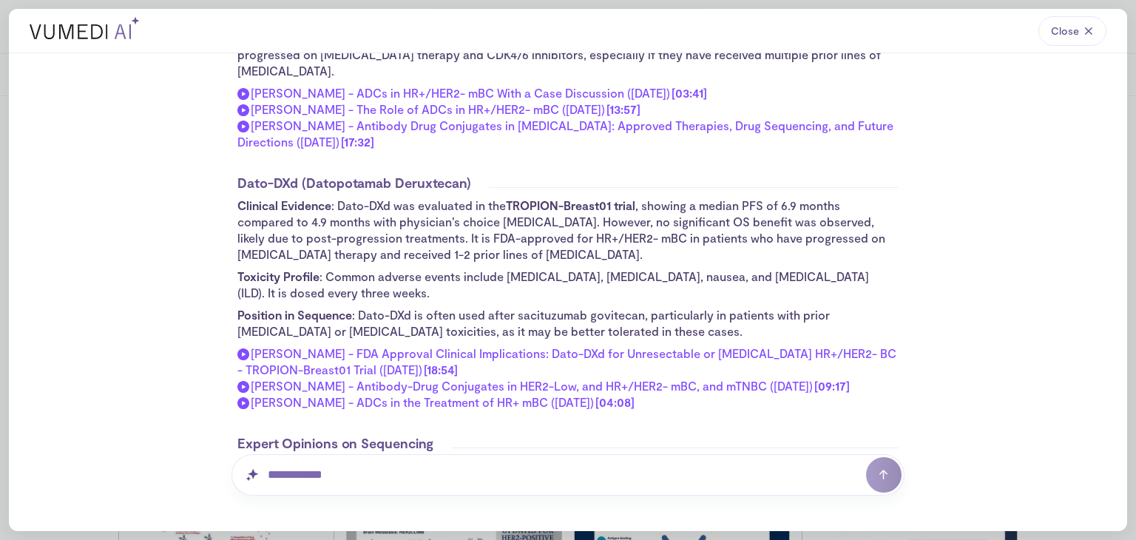
scroll to position [187, 0]
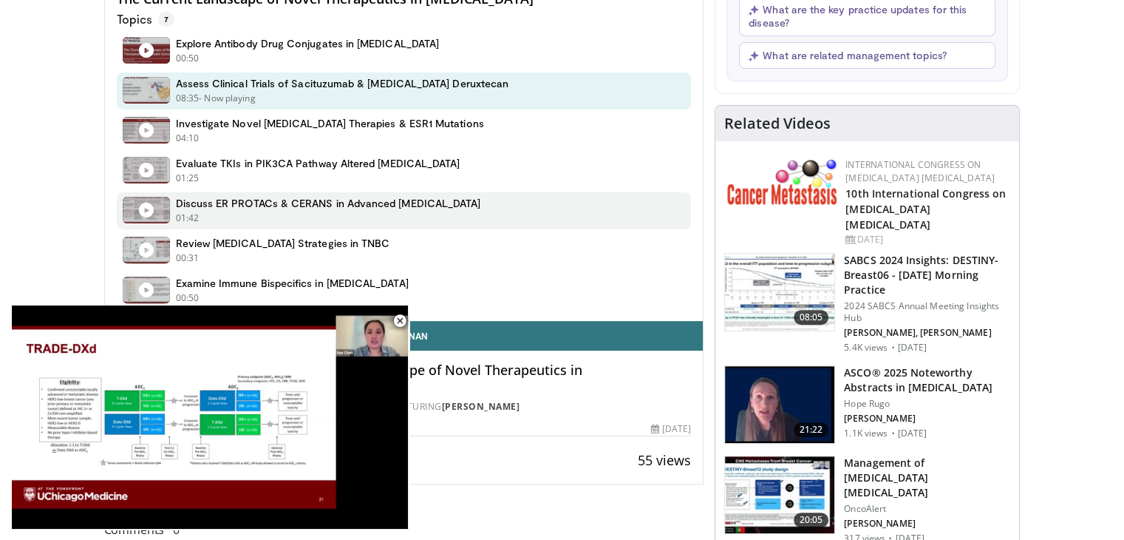
scroll to position [444, 0]
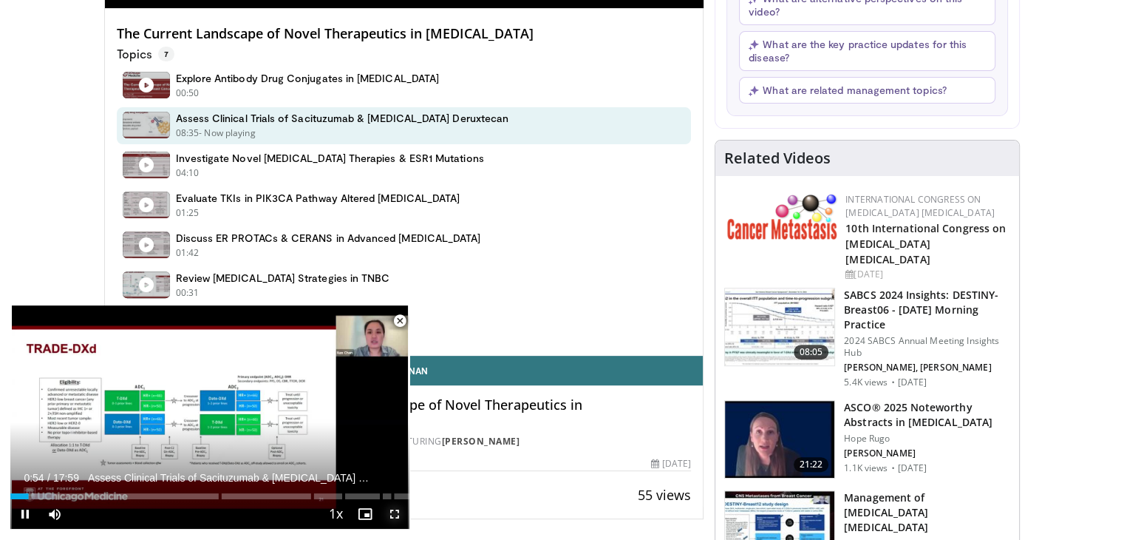
click at [393, 511] on span "Video Player" at bounding box center [395, 514] width 30 height 30
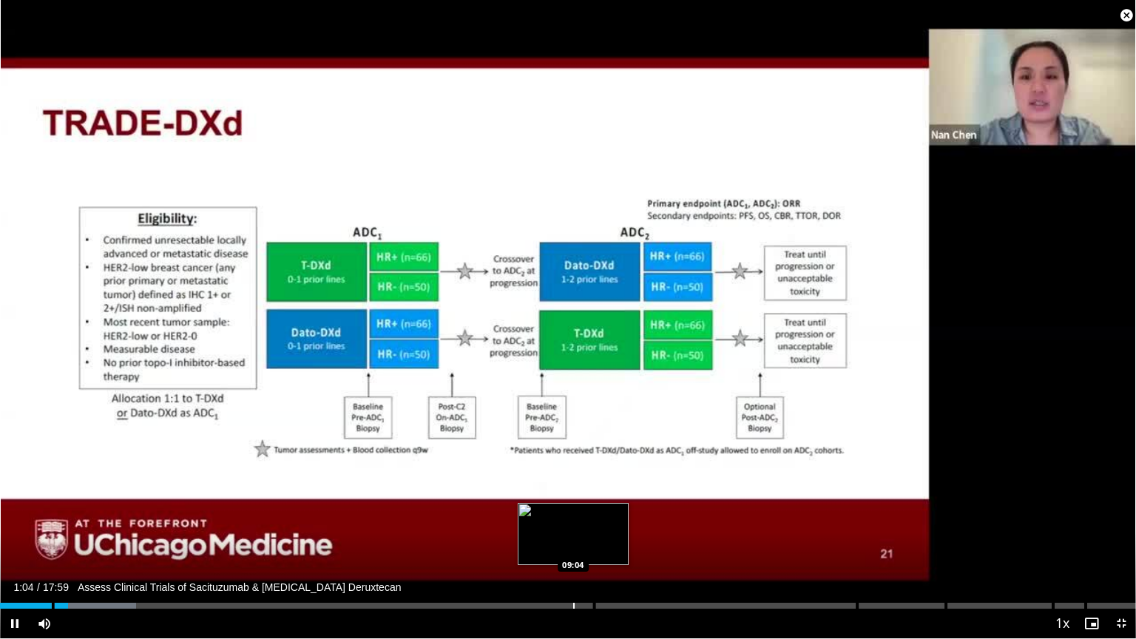
click at [573, 539] on div "Progress Bar" at bounding box center [573, 606] width 1 height 6
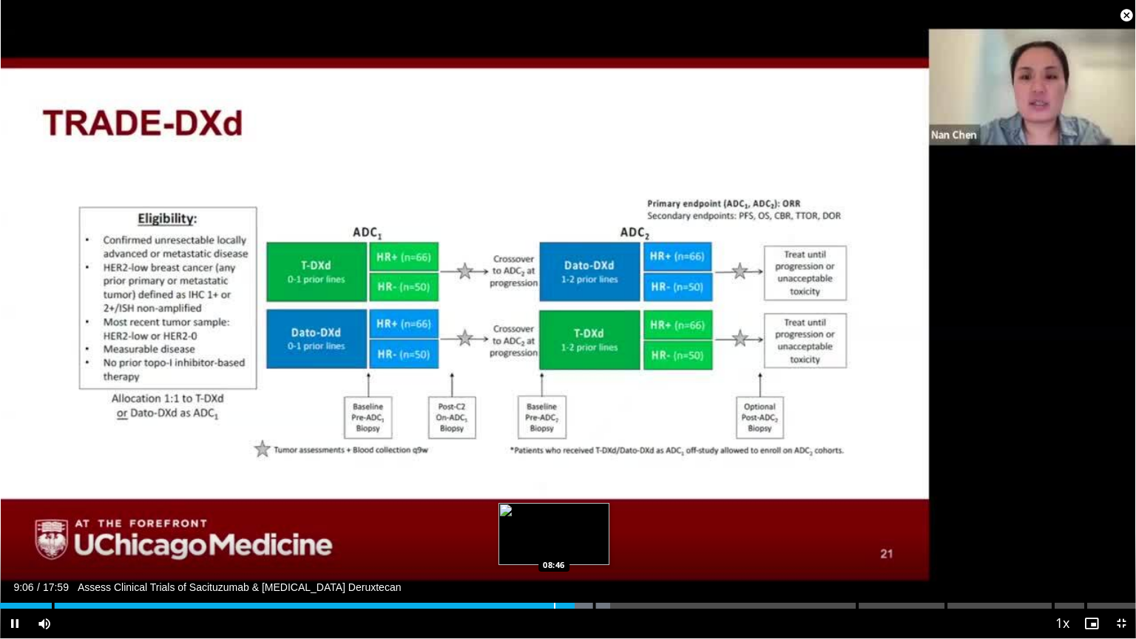
click at [554, 539] on div "Progress Bar" at bounding box center [554, 606] width 1 height 6
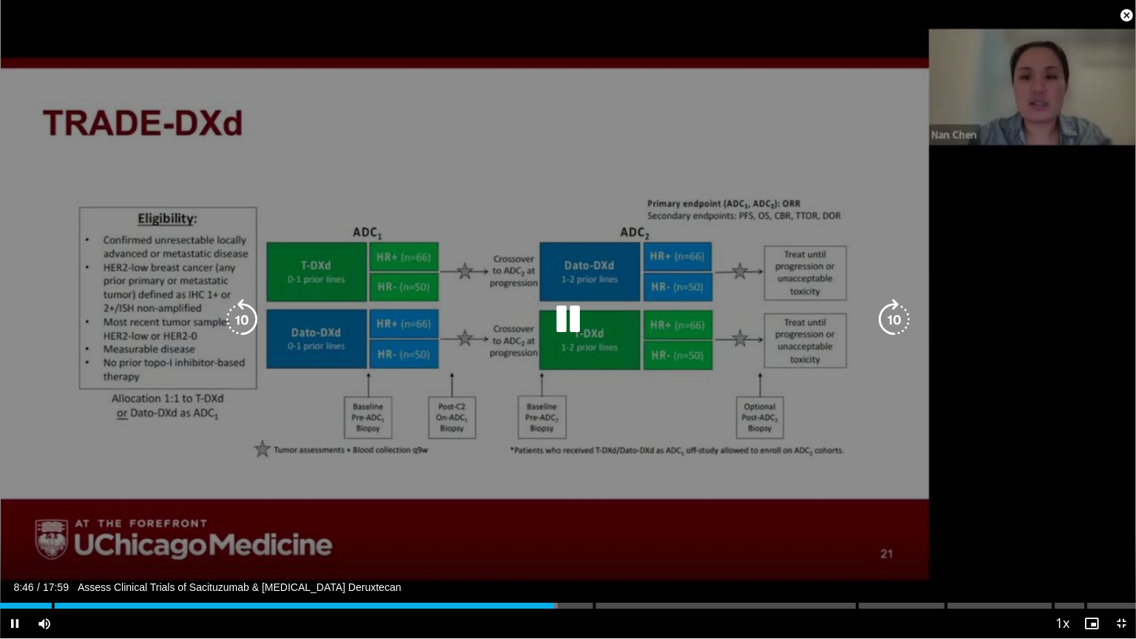
click at [555, 305] on icon "Video Player" at bounding box center [567, 319] width 41 height 41
click at [424, 408] on div "10 seconds Tap to unmute" at bounding box center [568, 319] width 1136 height 638
click at [558, 320] on icon "Video Player" at bounding box center [567, 319] width 41 height 41
click at [550, 330] on icon "Video Player" at bounding box center [567, 319] width 41 height 41
click at [251, 322] on icon "Video Player" at bounding box center [241, 319] width 41 height 41
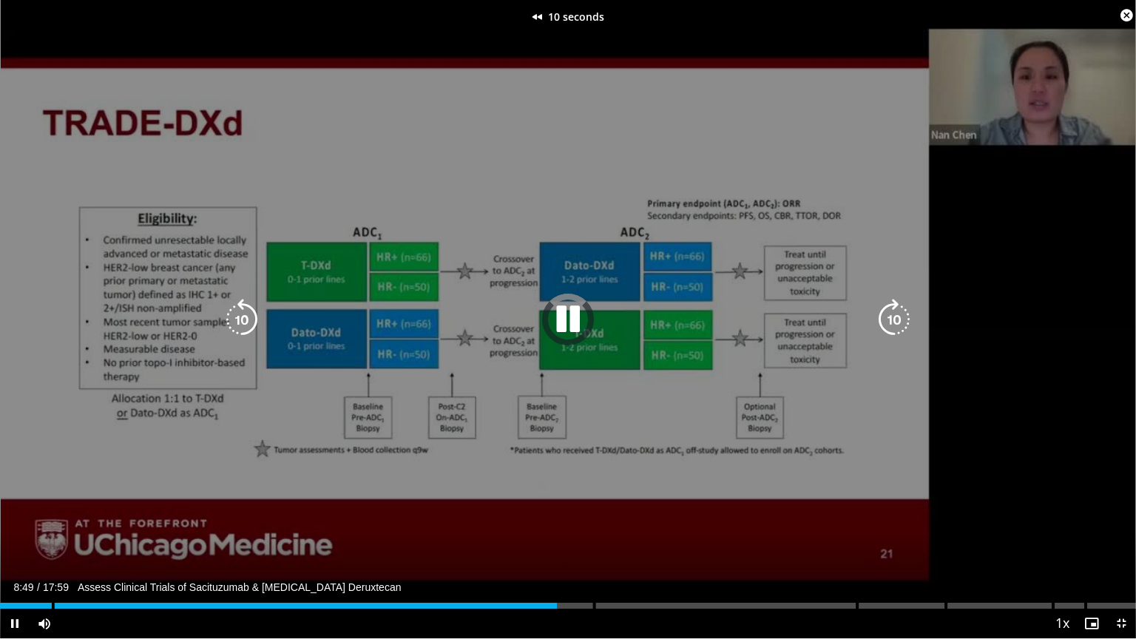
click at [251, 322] on icon "Video Player" at bounding box center [241, 319] width 41 height 41
click at [242, 320] on icon "Video Player" at bounding box center [241, 319] width 41 height 41
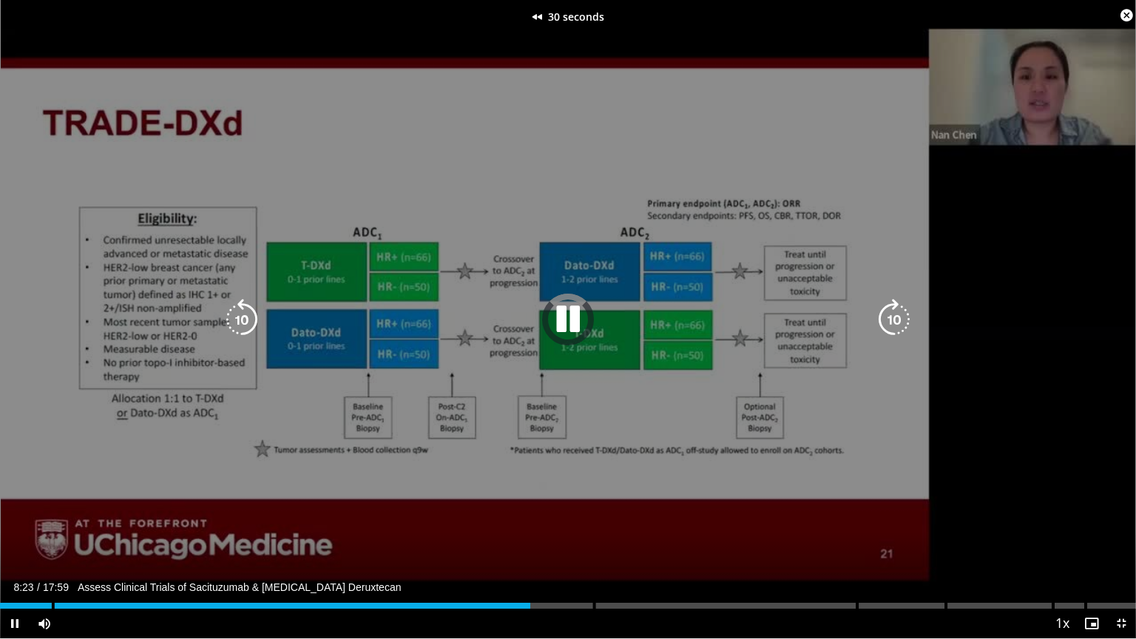
click at [242, 320] on icon "Video Player" at bounding box center [241, 319] width 41 height 41
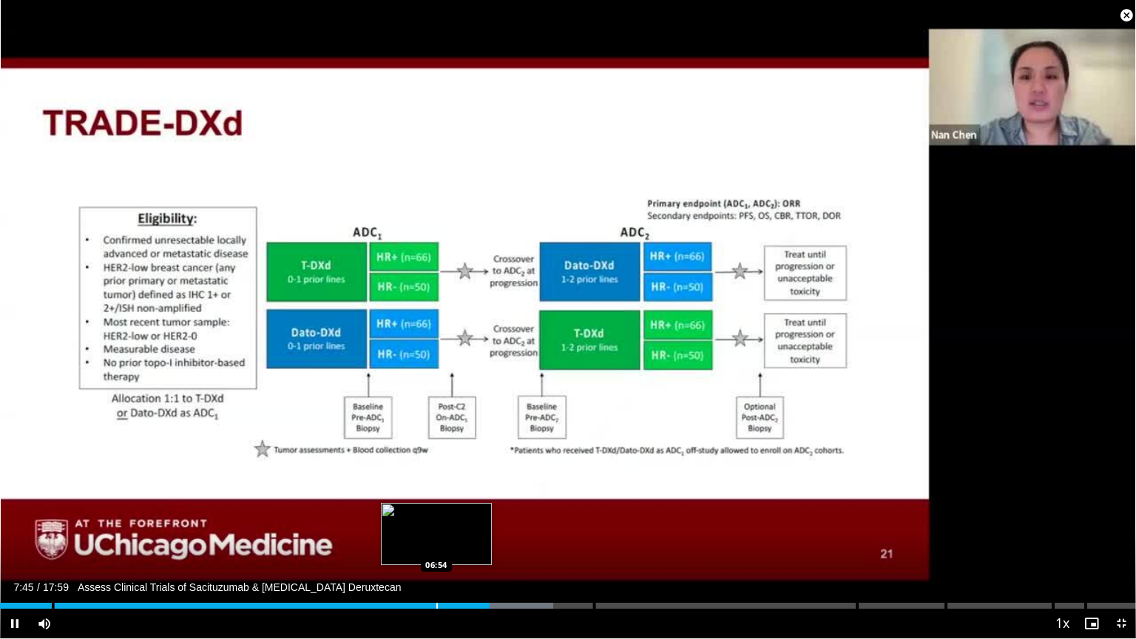
click at [436, 539] on div "Loaded : 48.70% 07:45 06:54" at bounding box center [568, 601] width 1136 height 14
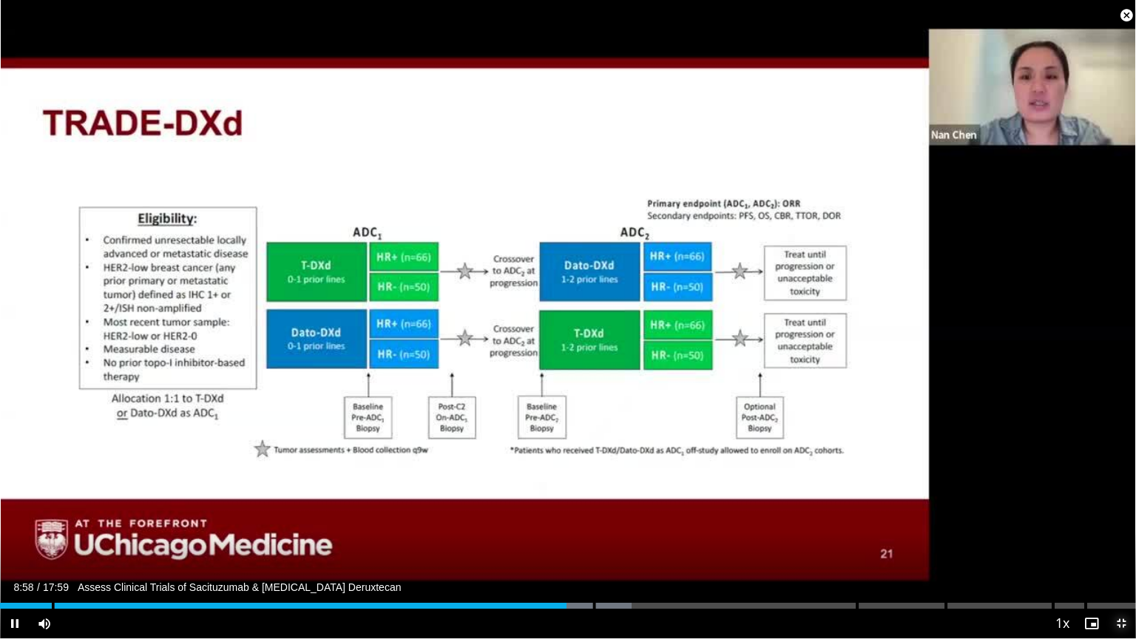
click at [1124, 539] on span "Video Player" at bounding box center [1121, 623] width 30 height 30
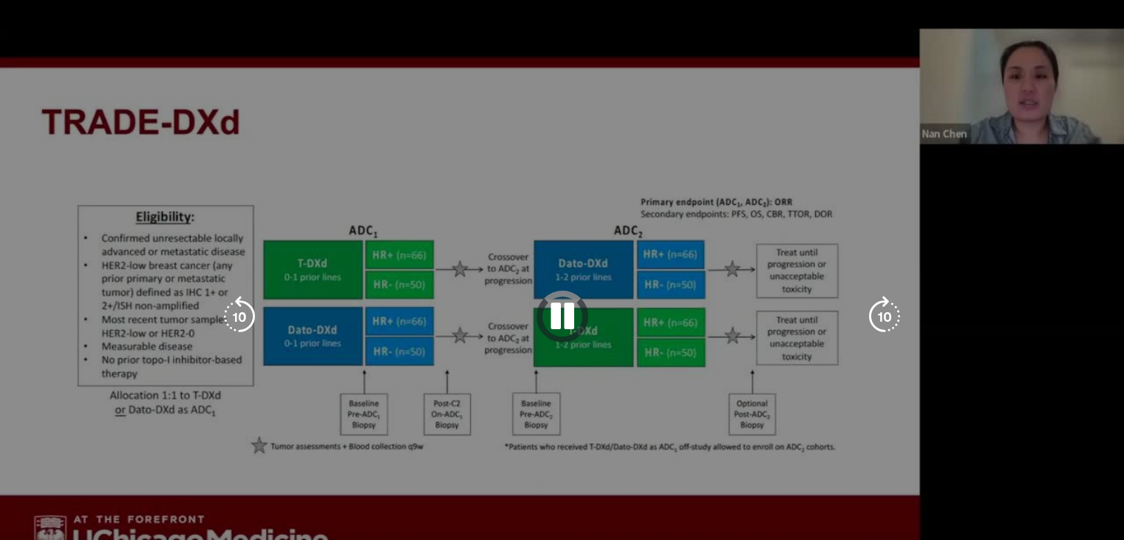
scroll to position [0, 0]
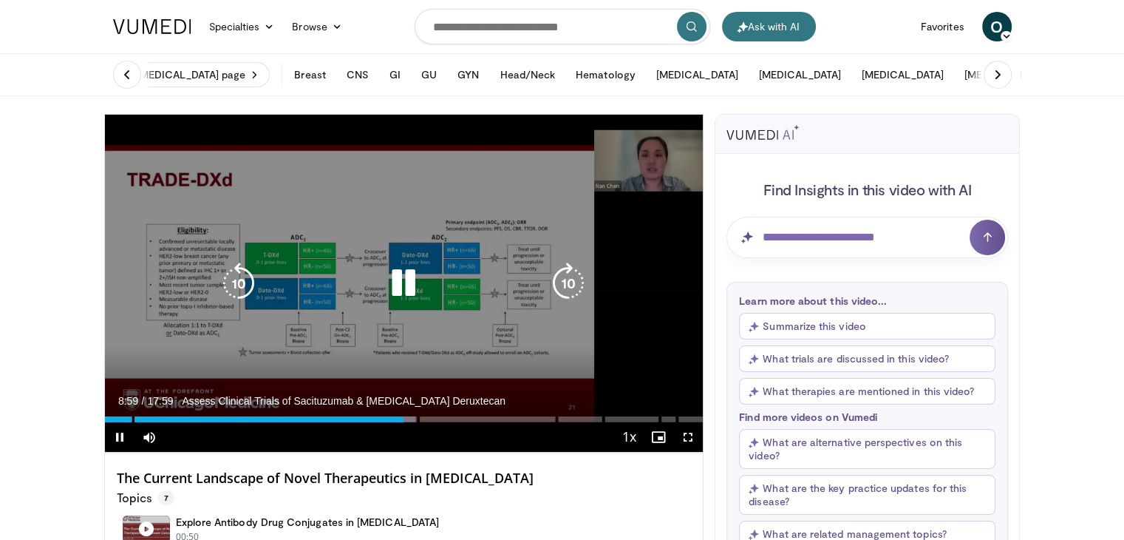
click at [398, 272] on icon "Video Player" at bounding box center [403, 282] width 41 height 41
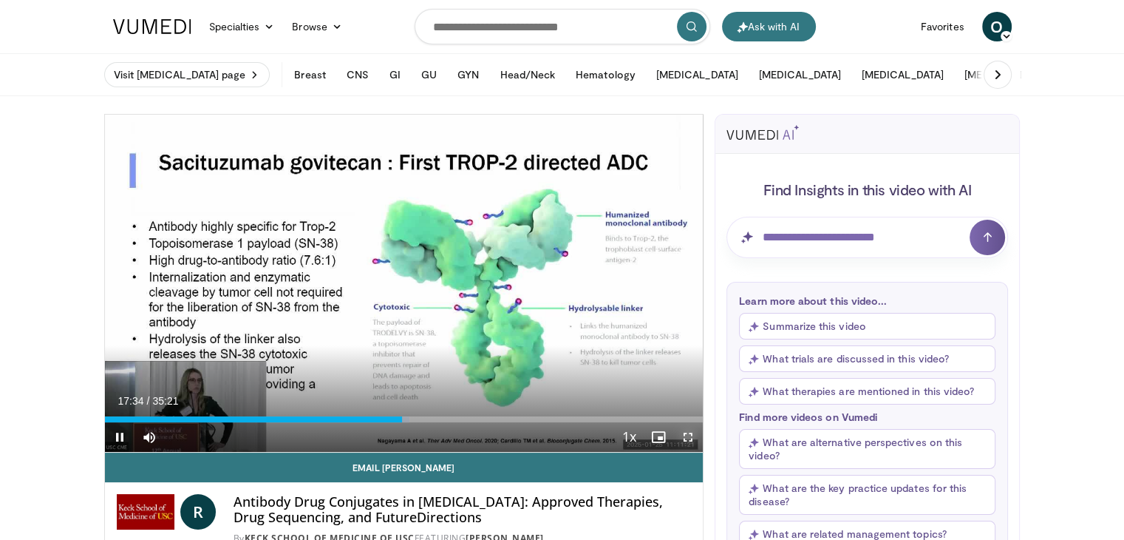
click at [695, 439] on span "Video Player" at bounding box center [688, 437] width 30 height 30
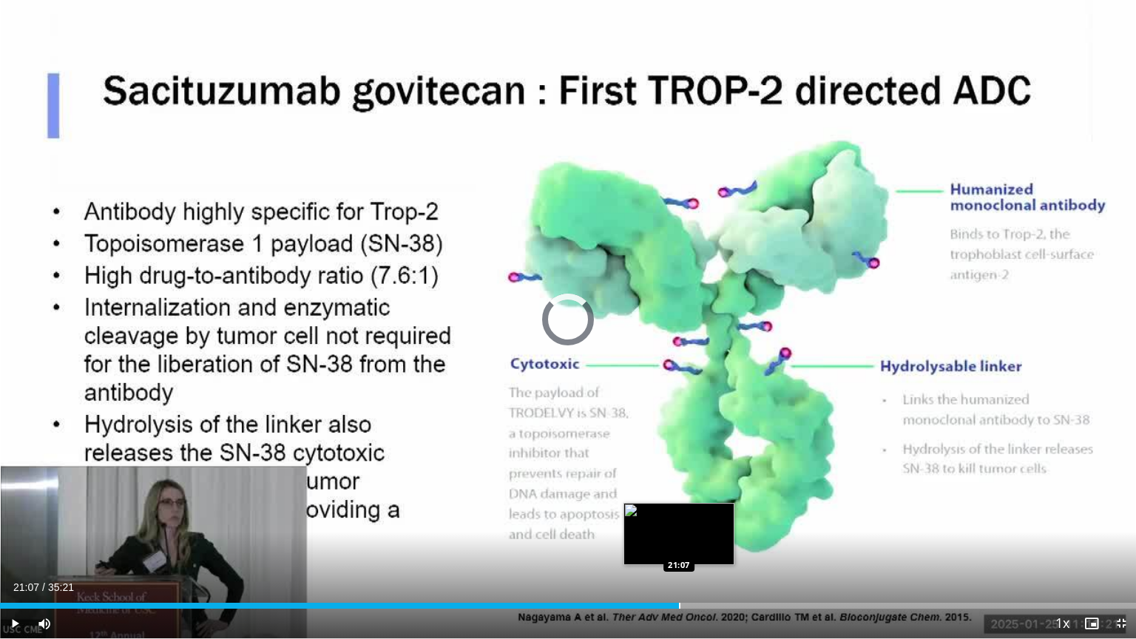
click at [678, 539] on div "Loaded : 0.00% 21:07 21:07" at bounding box center [568, 601] width 1136 height 14
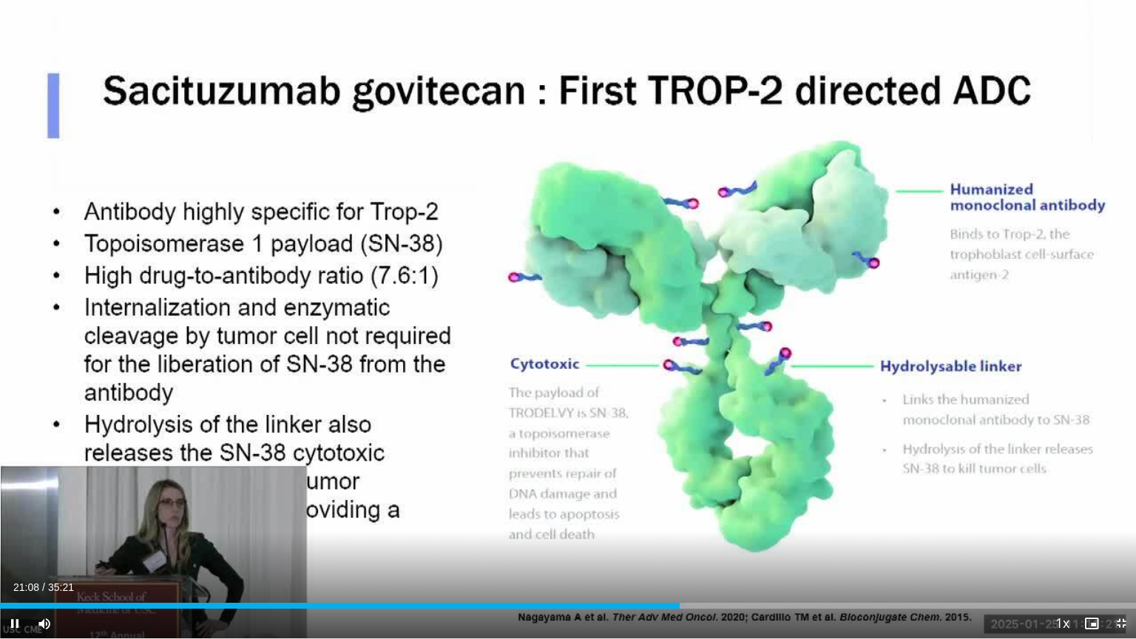
click at [1117, 539] on span "Video Player" at bounding box center [1121, 623] width 30 height 30
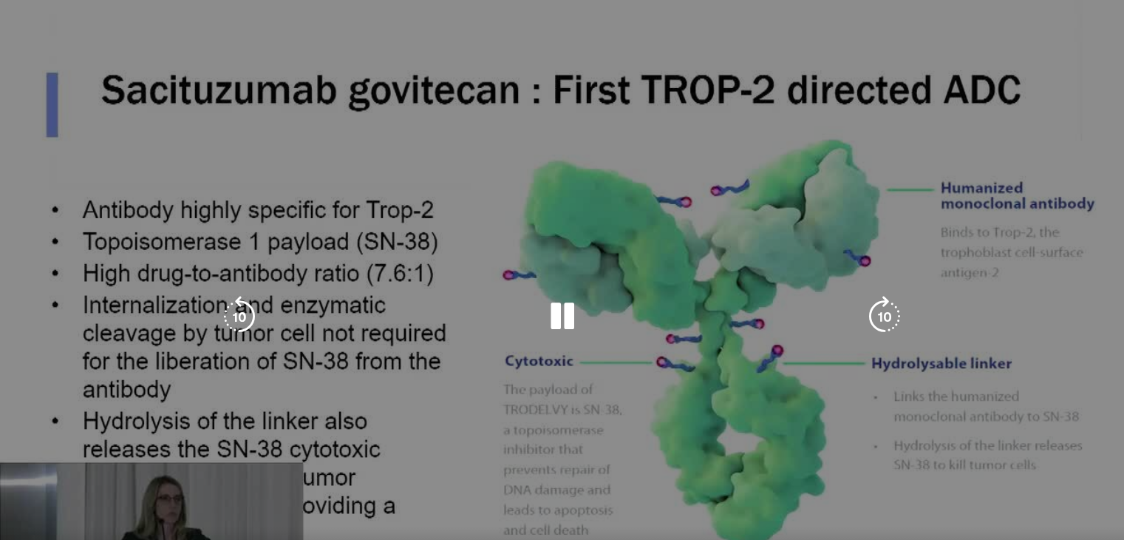
scroll to position [74, 0]
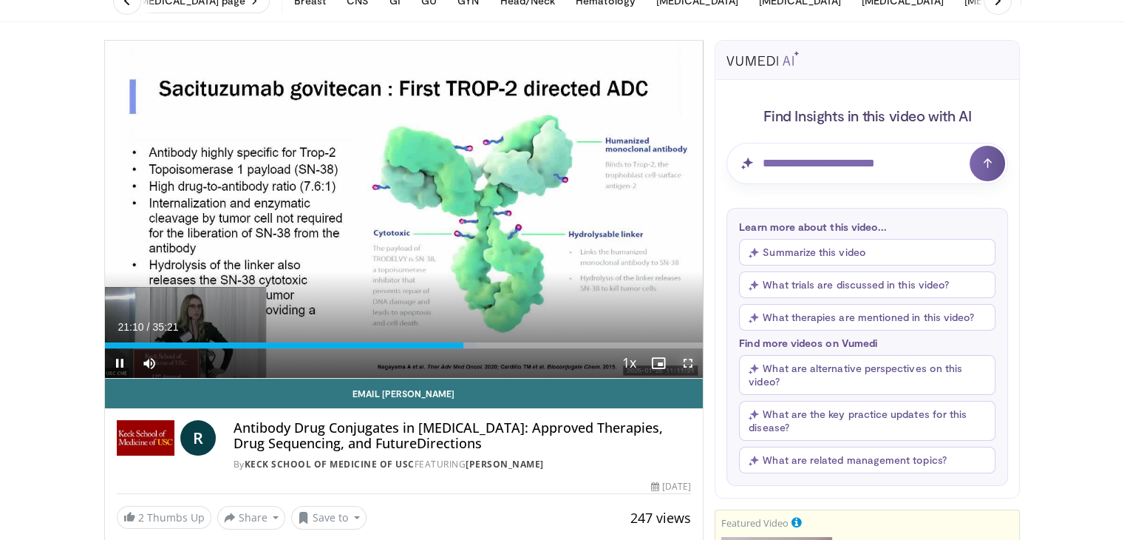
click at [685, 368] on span "Video Player" at bounding box center [688, 363] width 30 height 30
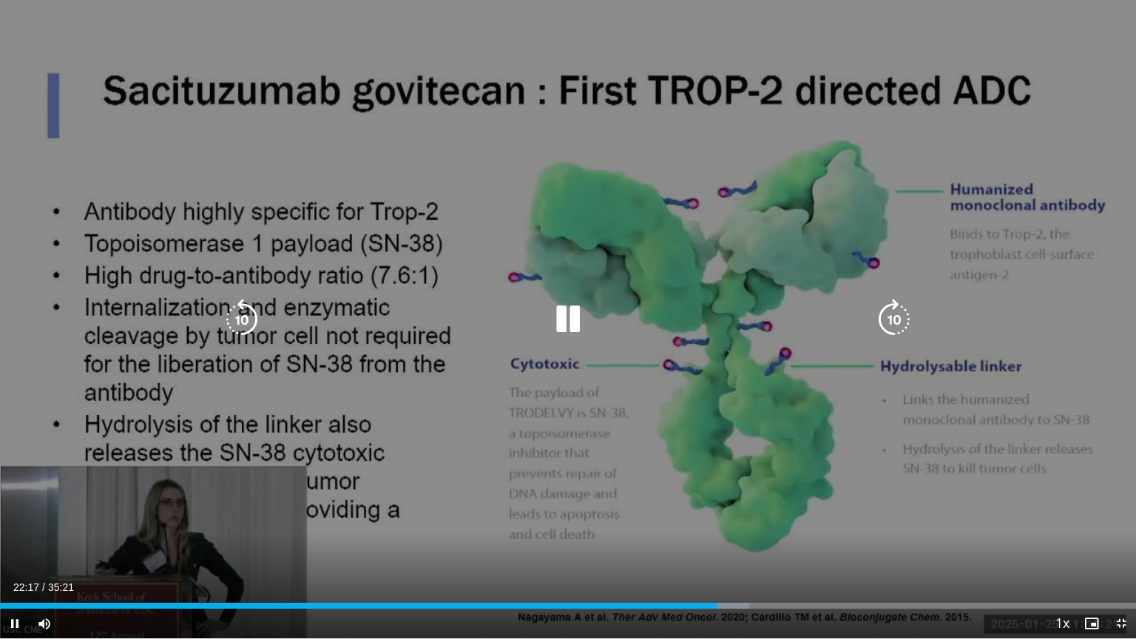
click at [899, 320] on icon "Video Player" at bounding box center [893, 319] width 41 height 41
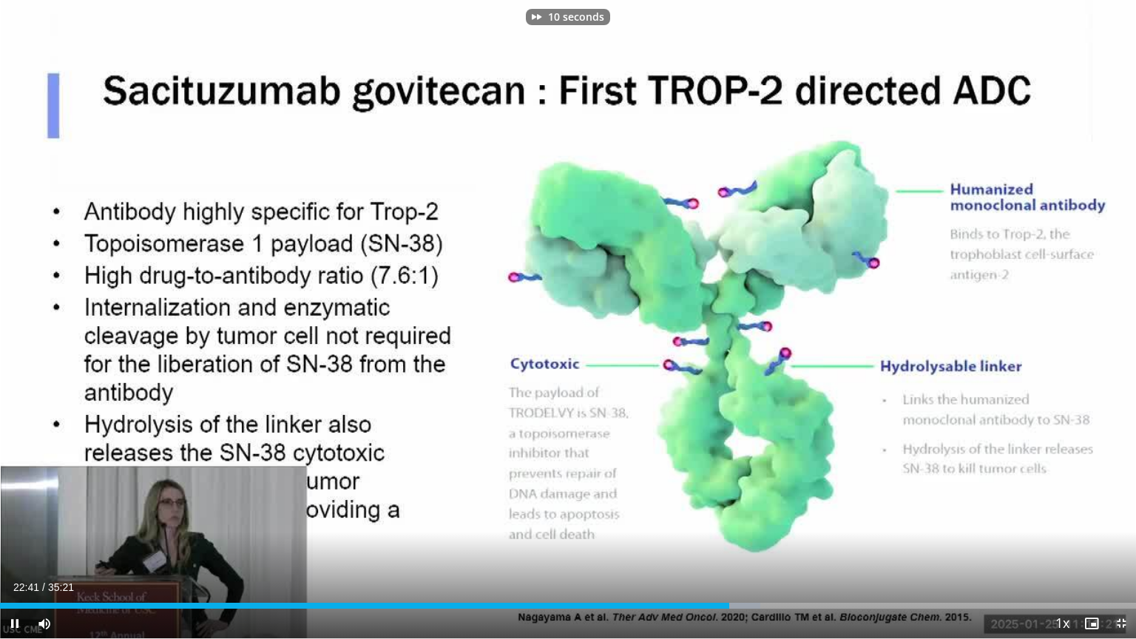
click at [1120, 539] on span "Video Player" at bounding box center [1121, 623] width 30 height 30
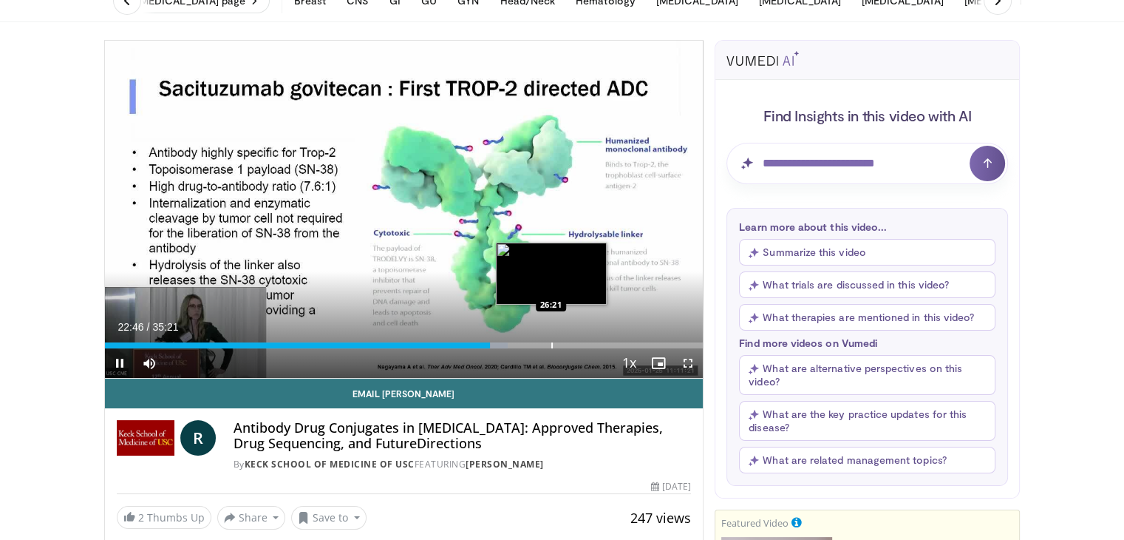
click at [552, 342] on div "Progress Bar" at bounding box center [552, 345] width 1 height 6
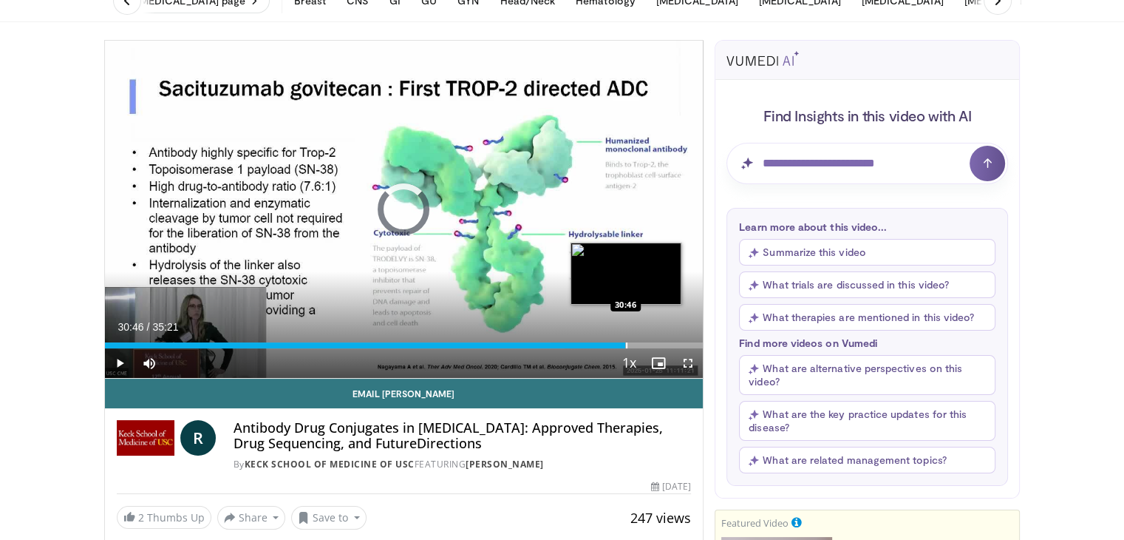
click at [625, 339] on div "Loaded : 76.85% 30:46 30:46" at bounding box center [404, 341] width 599 height 14
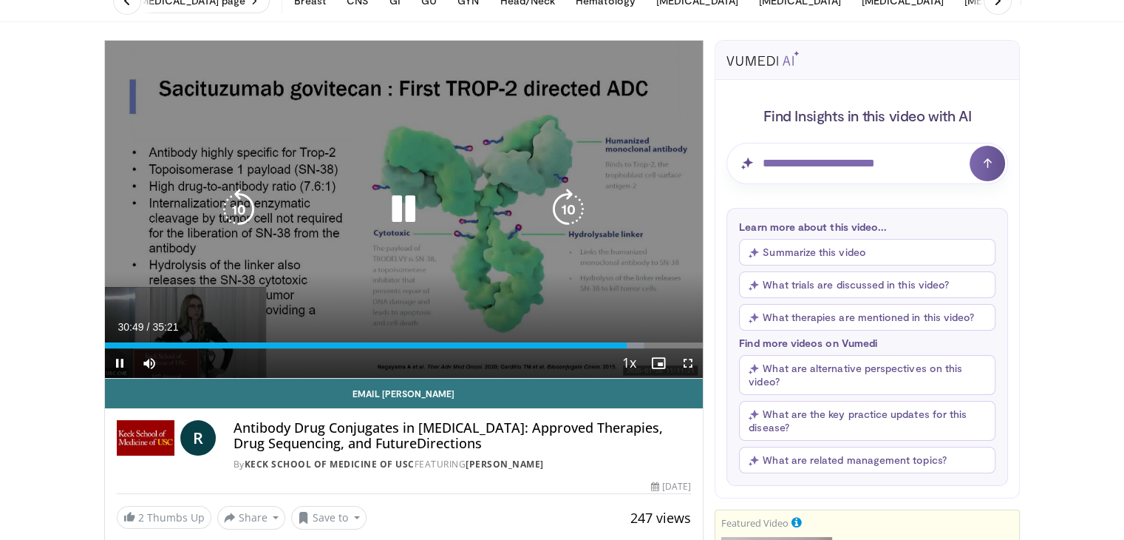
click at [234, 211] on icon "Video Player" at bounding box center [238, 209] width 41 height 41
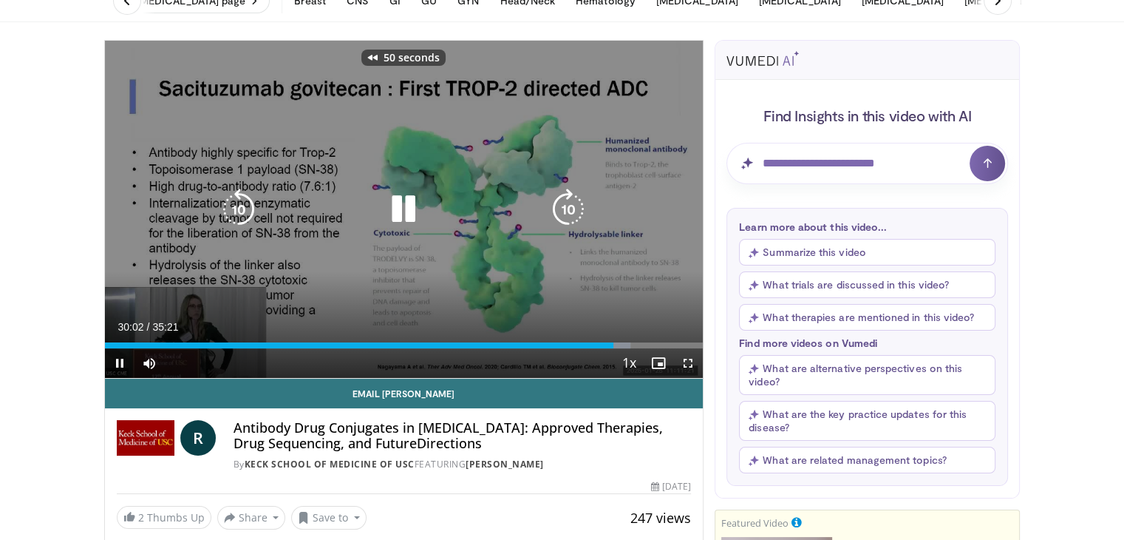
click at [234, 211] on icon "Video Player" at bounding box center [238, 209] width 41 height 41
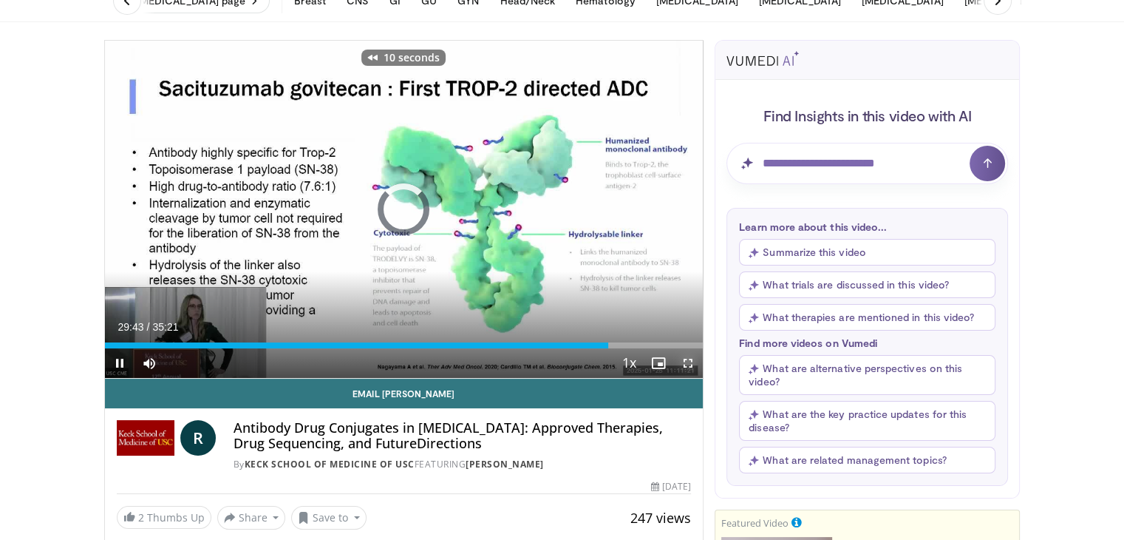
click at [685, 362] on span "Video Player" at bounding box center [688, 363] width 30 height 30
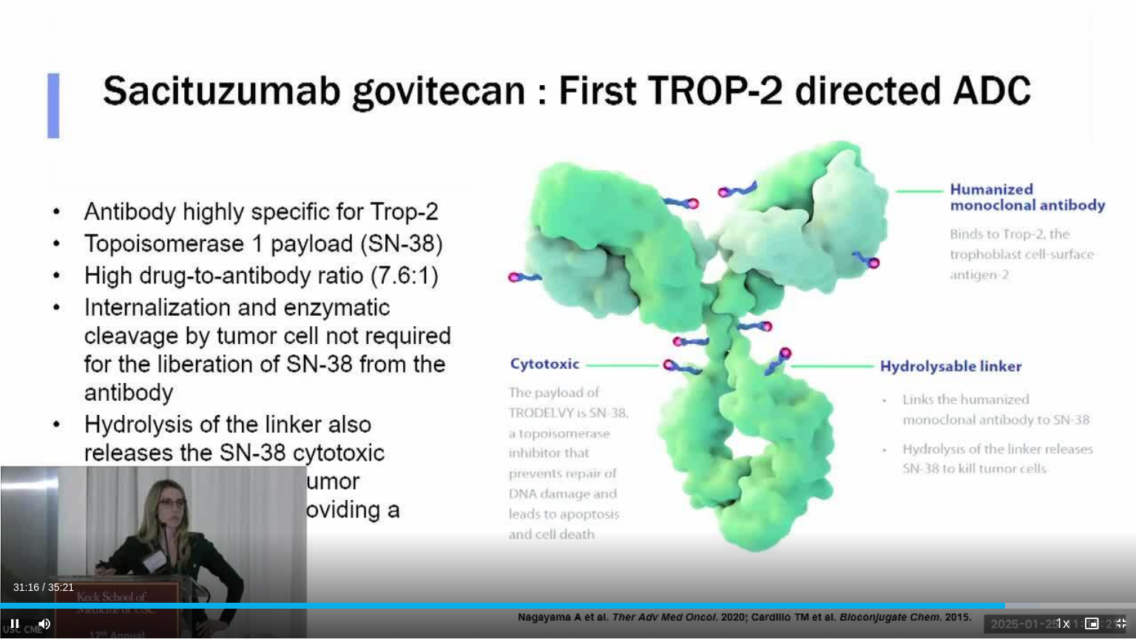
click at [1119, 539] on span "Video Player" at bounding box center [1121, 623] width 30 height 30
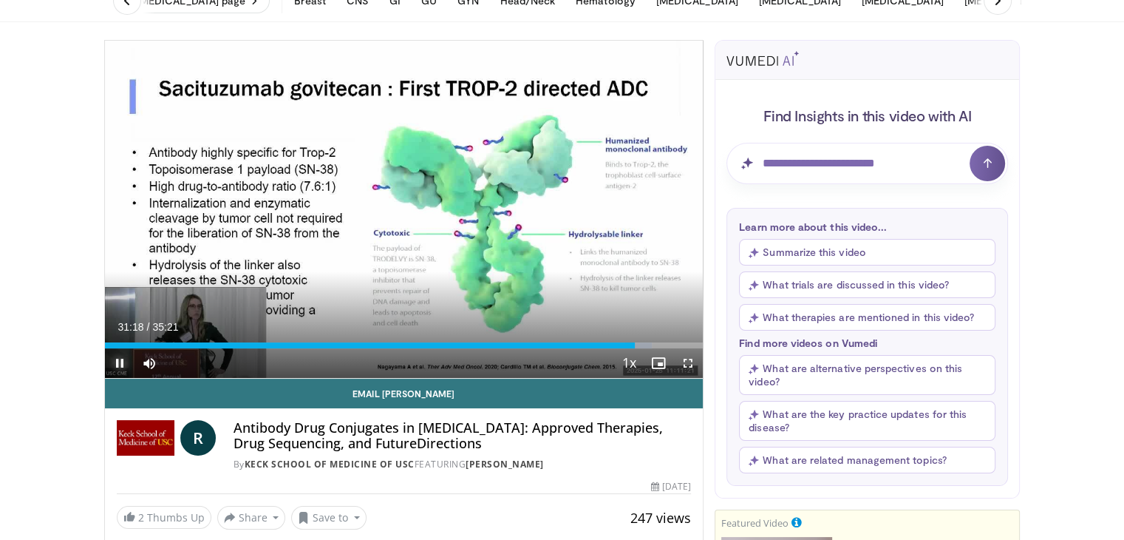
click at [120, 362] on span "Video Player" at bounding box center [120, 363] width 30 height 30
